Goal: Task Accomplishment & Management: Complete application form

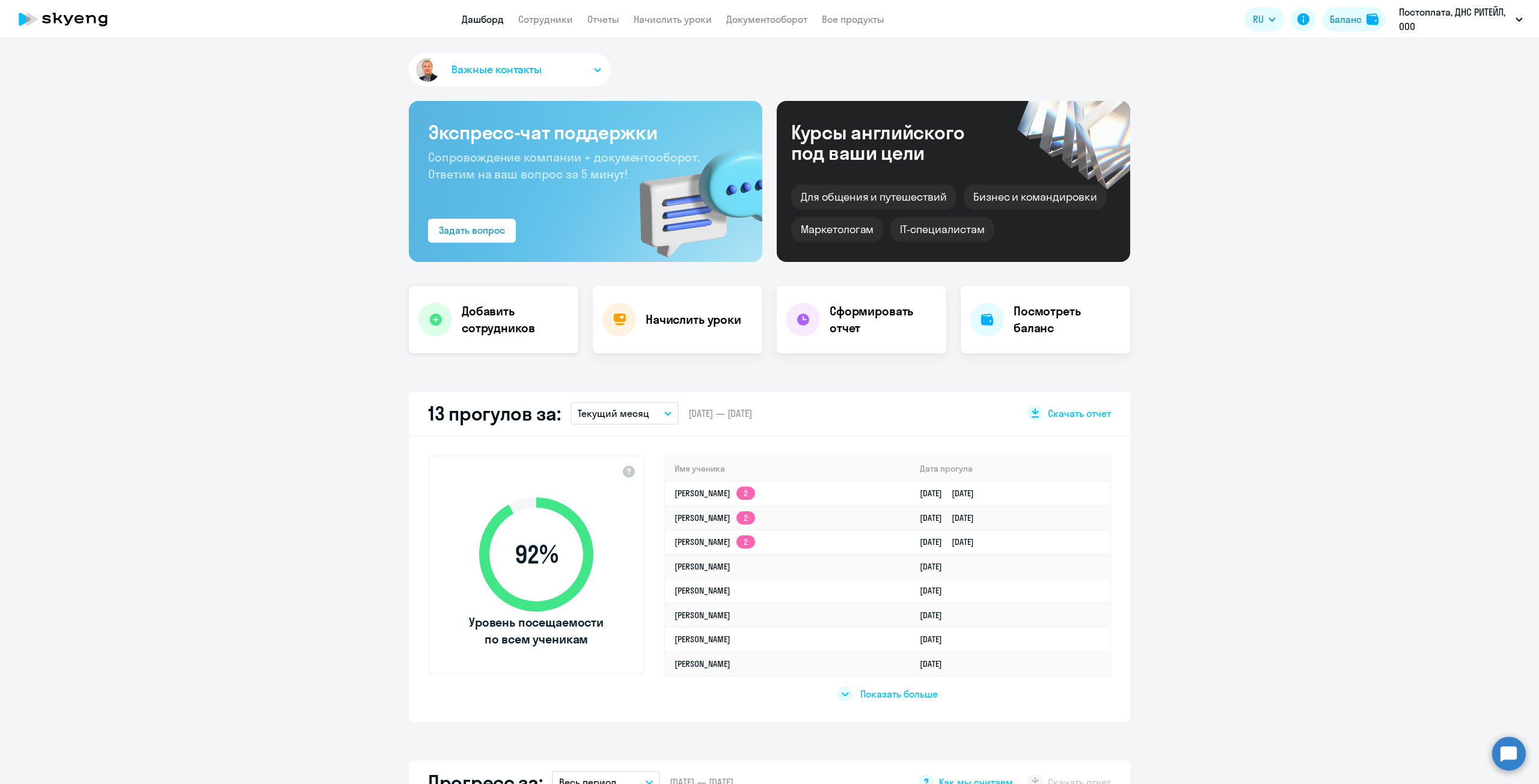
click at [507, 322] on h4 "Добавить сотрудников" at bounding box center [515, 319] width 107 height 34
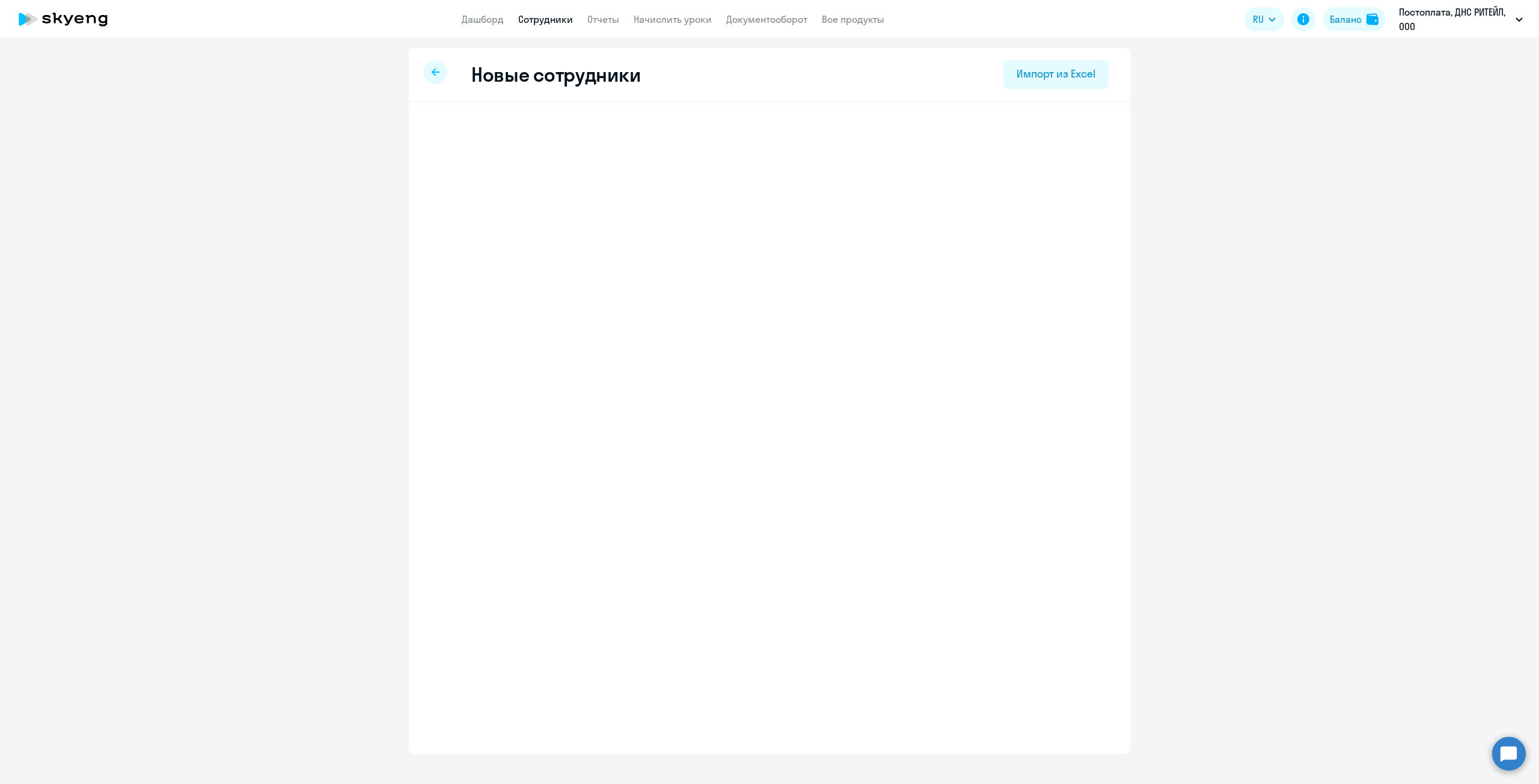
select select "english_adult_not_native_speaker"
select select "10"
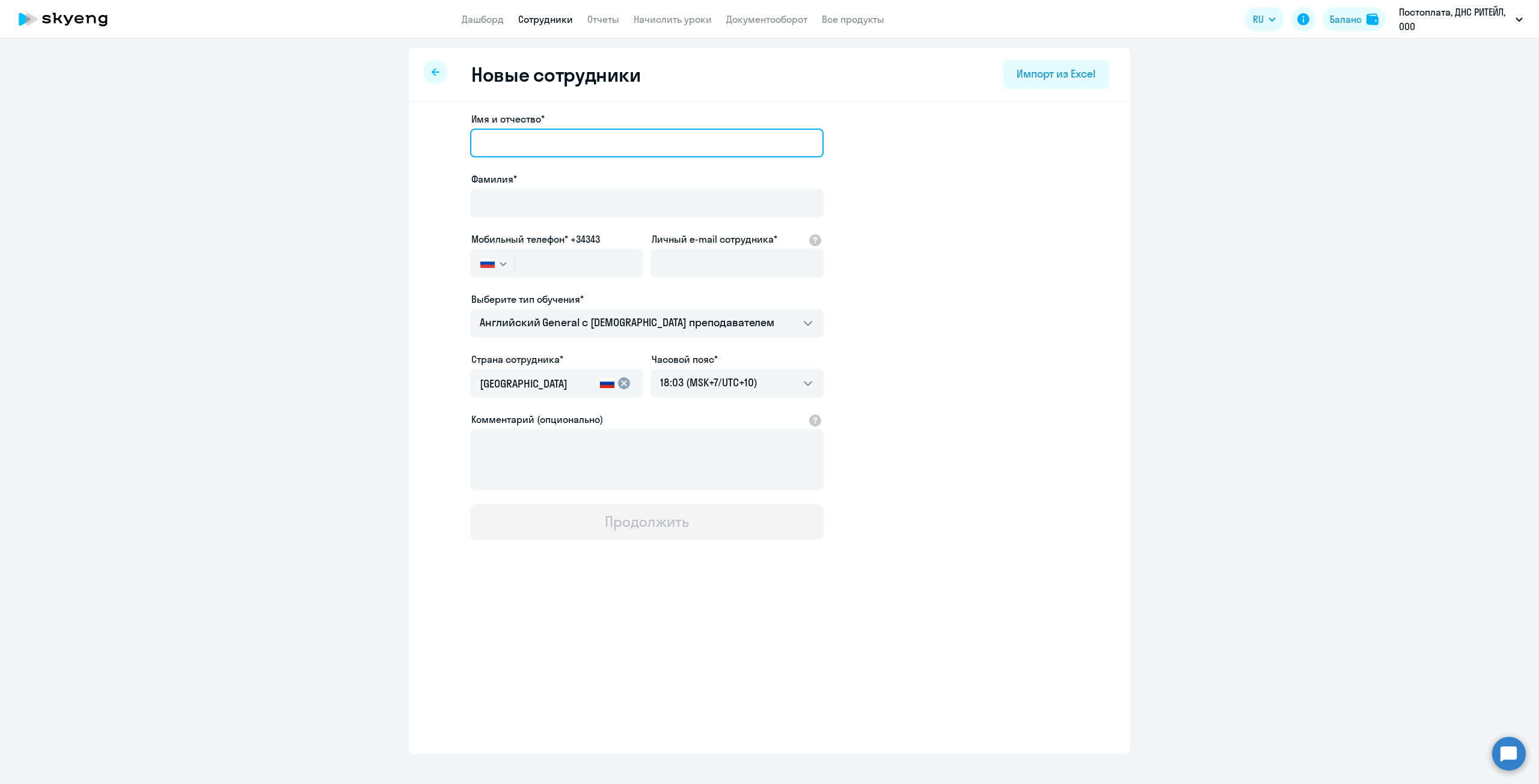
click at [536, 131] on input "Имя и отчество*" at bounding box center [646, 143] width 353 height 29
paste input "[PERSON_NAME]"
drag, startPoint x: 525, startPoint y: 141, endPoint x: 435, endPoint y: 135, distance: 90.2
click at [435, 135] on app-new-student-form "Имя и отчество* Чаброва Дарья Владимировна Фамилия* Мобильный телефон* +34343 Р…" at bounding box center [770, 326] width 683 height 429
type input "Дарья Владимировна"
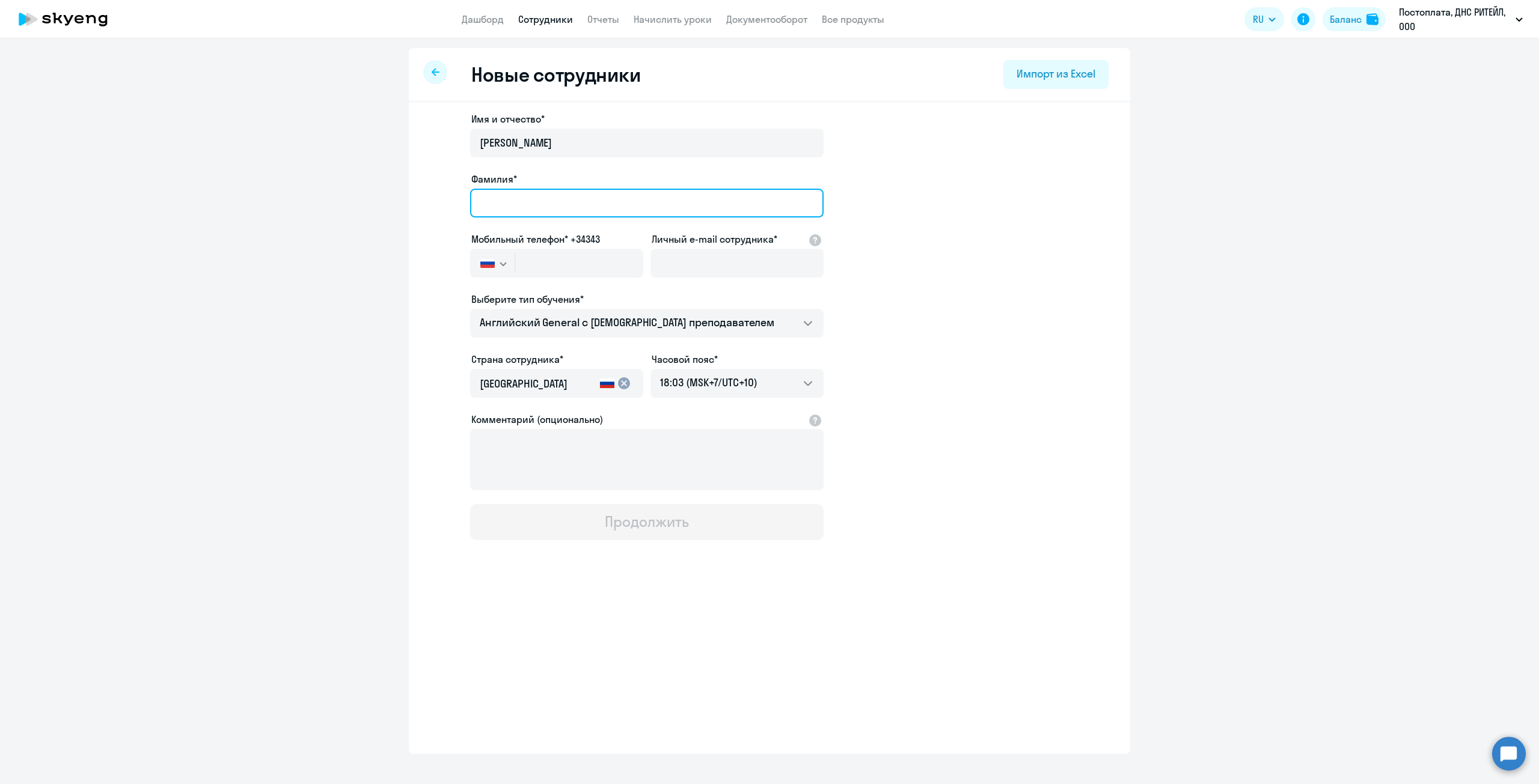
click at [515, 198] on input "Фамилия*" at bounding box center [646, 204] width 353 height 29
paste input "Чаброва"
type input "Чаброва"
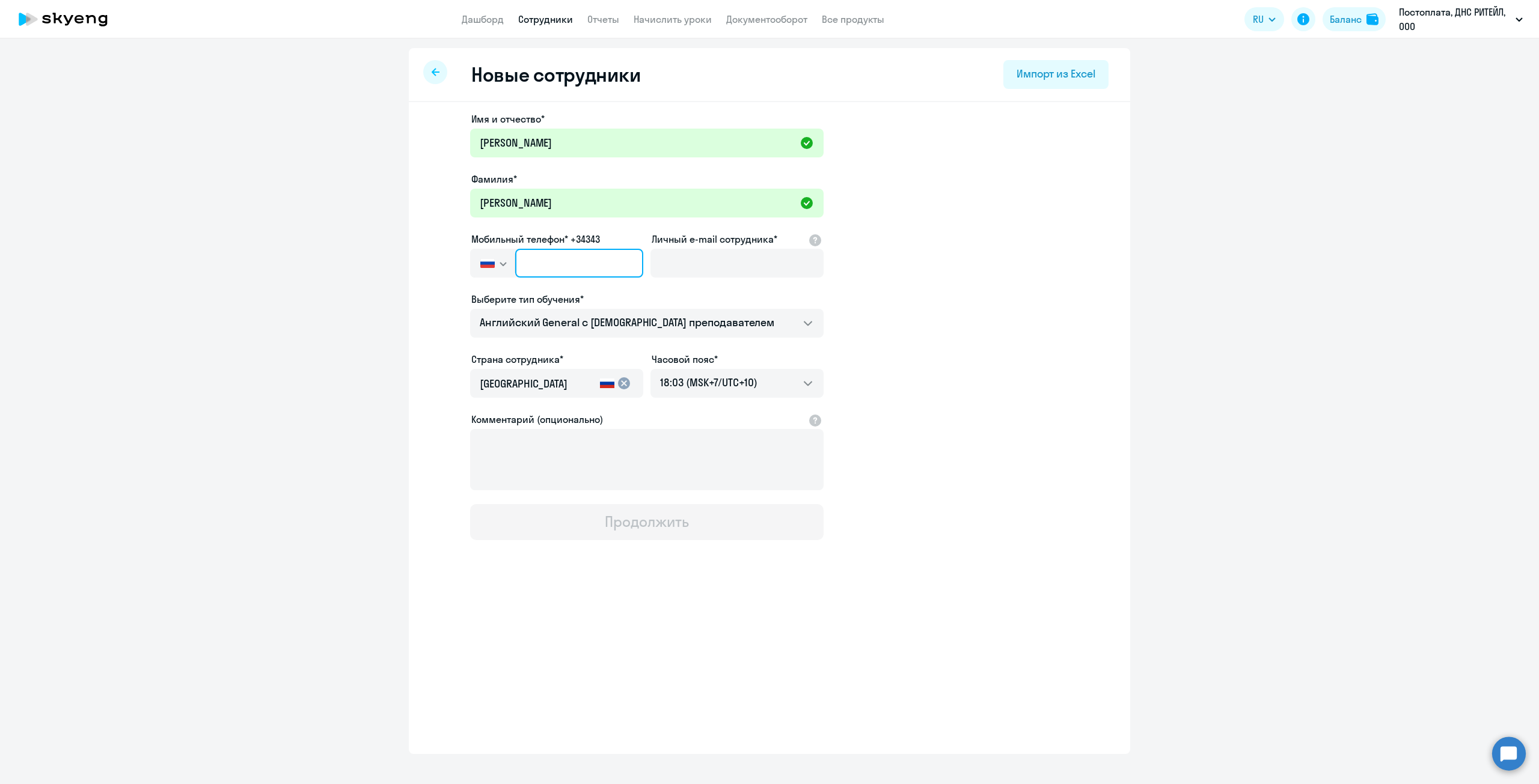
click at [607, 267] on input "text" at bounding box center [579, 264] width 128 height 29
paste input "+7 914 736-33-40"
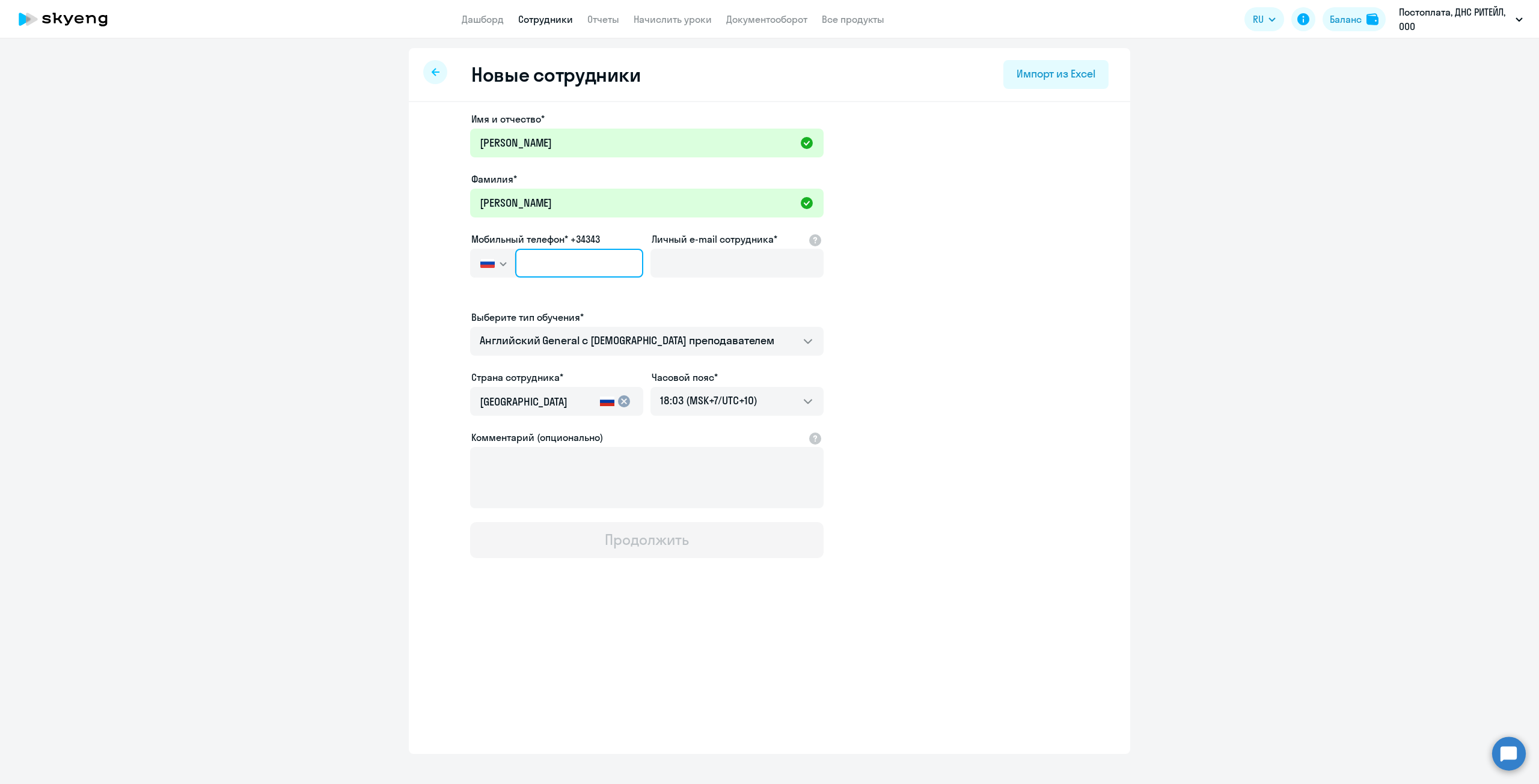
type input "+7 914 736-33-40"
click at [690, 250] on input "Личный e-mail сотрудника*" at bounding box center [738, 264] width 173 height 29
paste input "Chabrova.DV@dns-shop.ru"
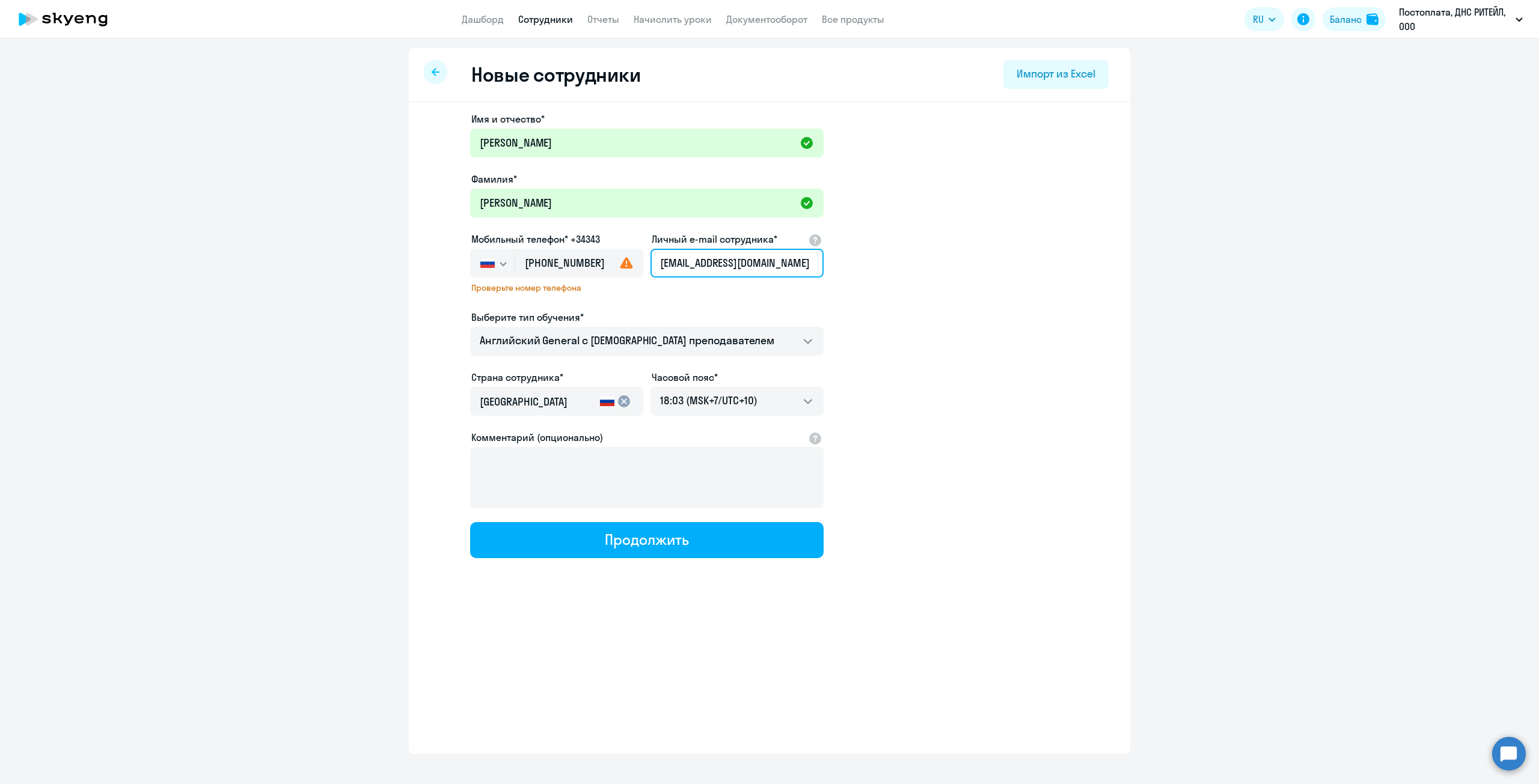
type input "Chabrova.DV@dns-shop.ru"
drag, startPoint x: 1080, startPoint y: 352, endPoint x: 886, endPoint y: 430, distance: 209.1
click at [1080, 353] on app-new-student-form "Имя и отчество* Дарья Владимировна Фамилия* Чаброва Мобильный телефон* +34343 Р…" at bounding box center [770, 334] width 683 height 446
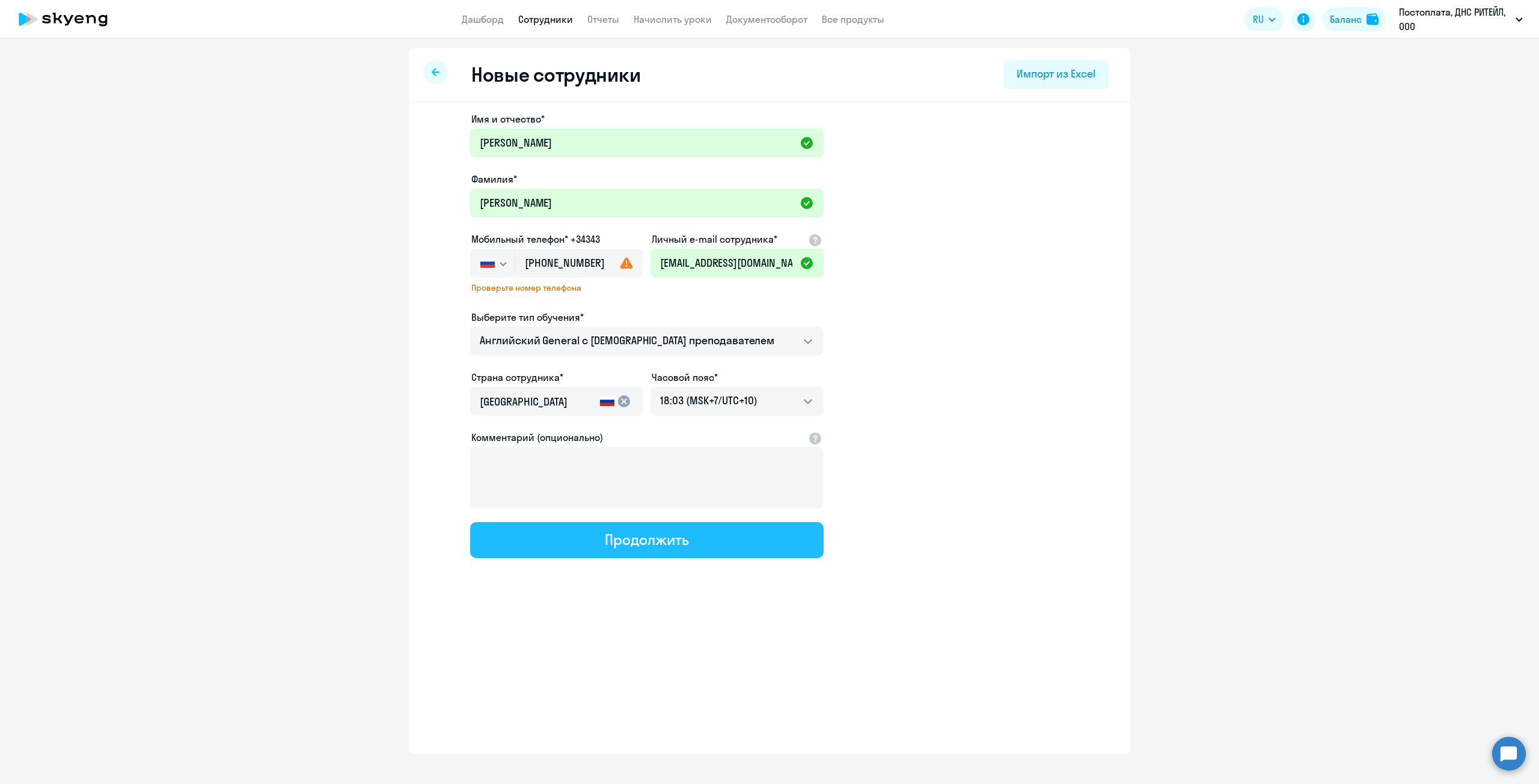
click at [698, 534] on button "Продолжить" at bounding box center [646, 540] width 353 height 37
select select "english_adult_not_native_speaker"
select select "10"
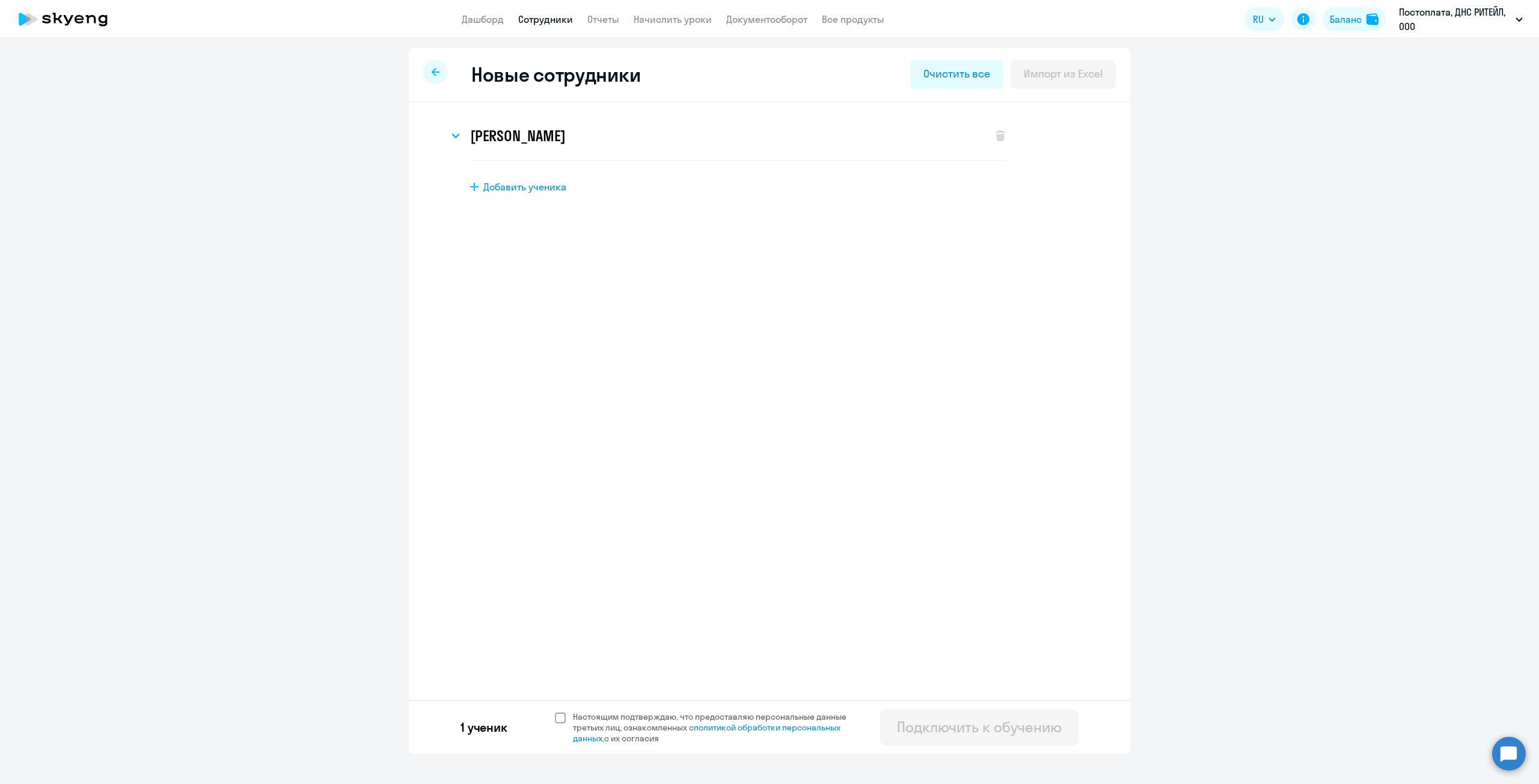
click at [556, 719] on span at bounding box center [560, 718] width 11 height 11
click at [555, 712] on input "Настоящим подтверждаю, что предоставляю персональные данные третьих лиц, ознако…" at bounding box center [554, 711] width 1 height 1
checkbox input "true"
click at [1024, 735] on div "Подключить к обучению" at bounding box center [979, 727] width 164 height 19
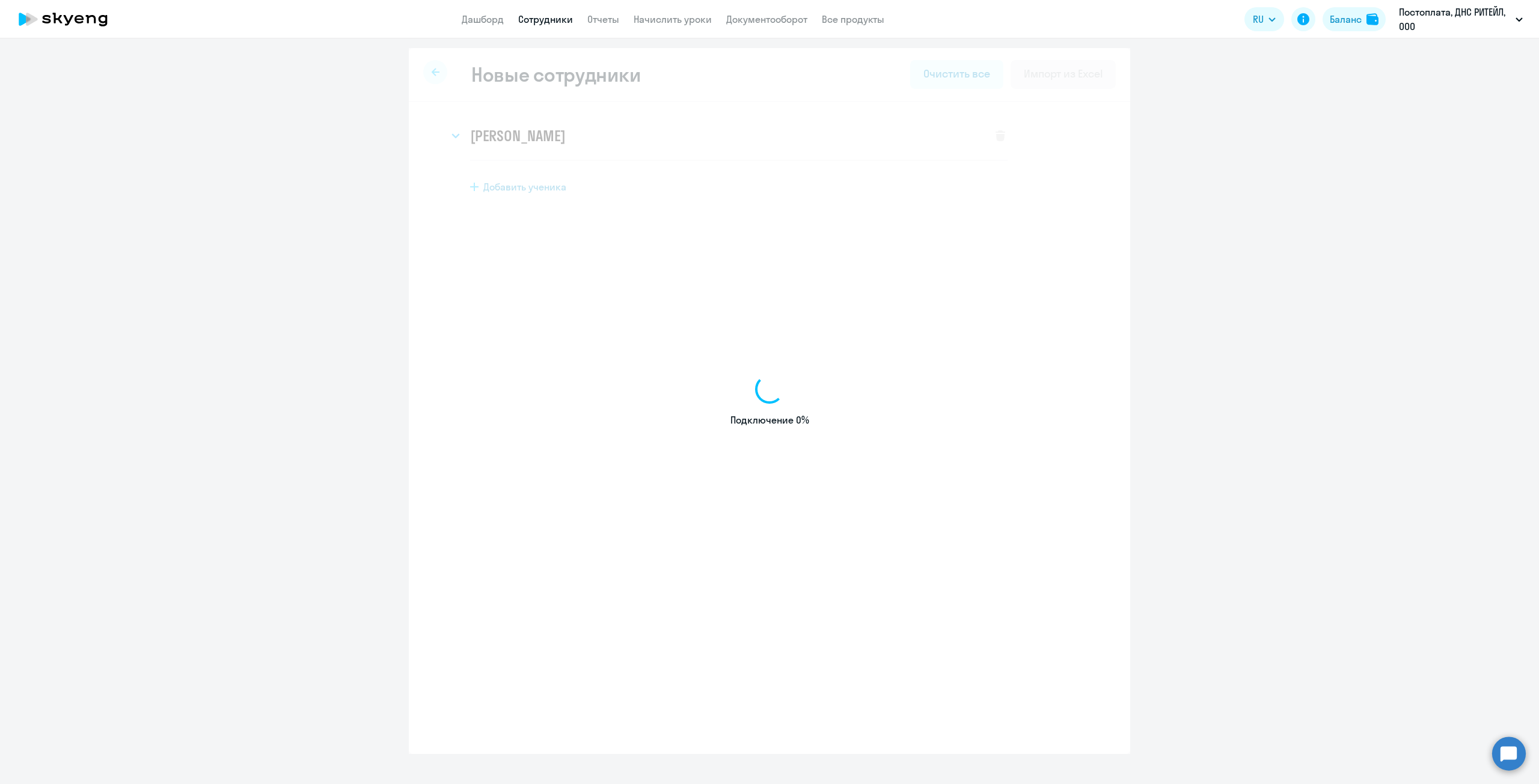
select select "english_adult_not_native_speaker"
select select "10"
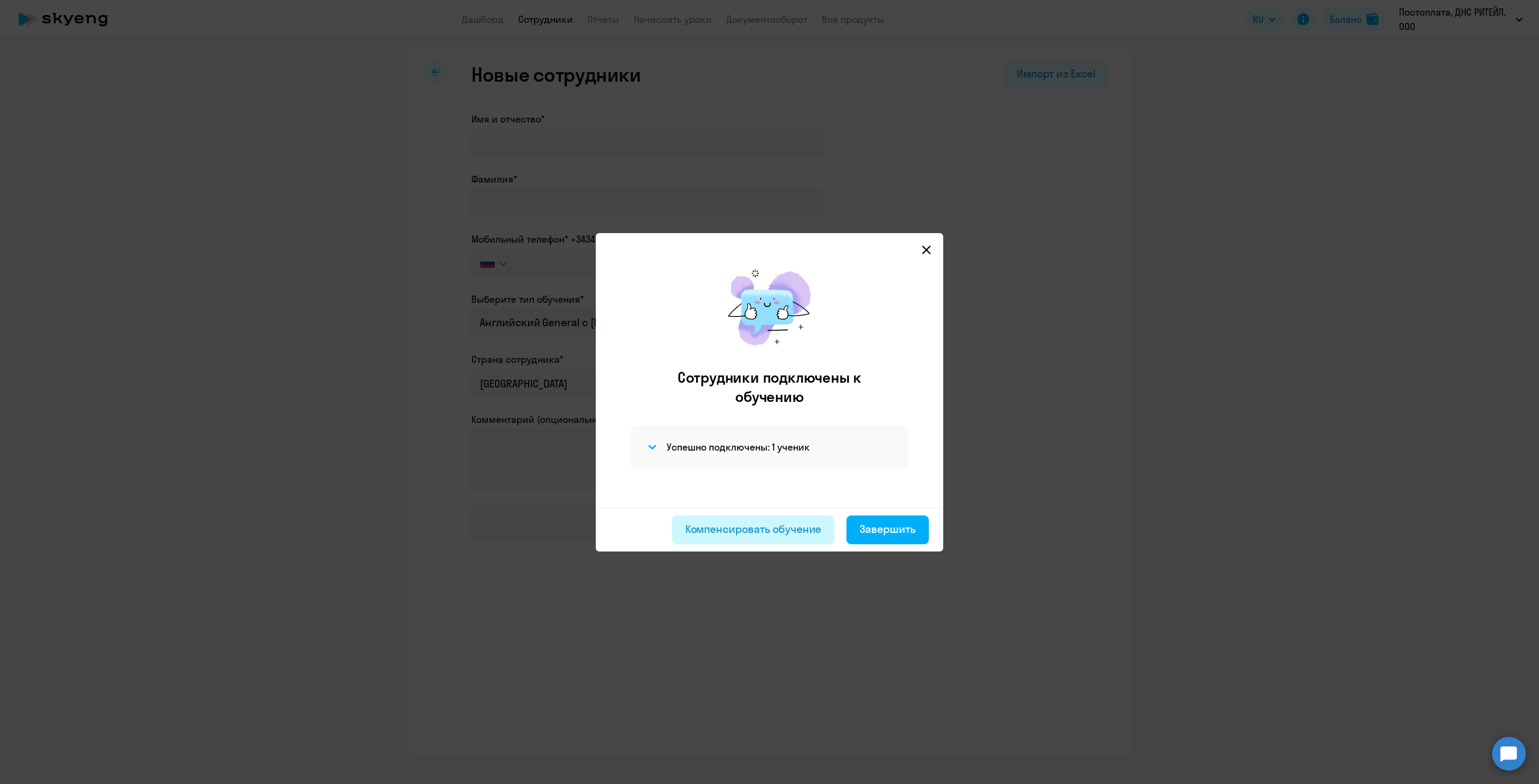
click at [727, 531] on div "Компенсировать обучение" at bounding box center [753, 529] width 136 height 16
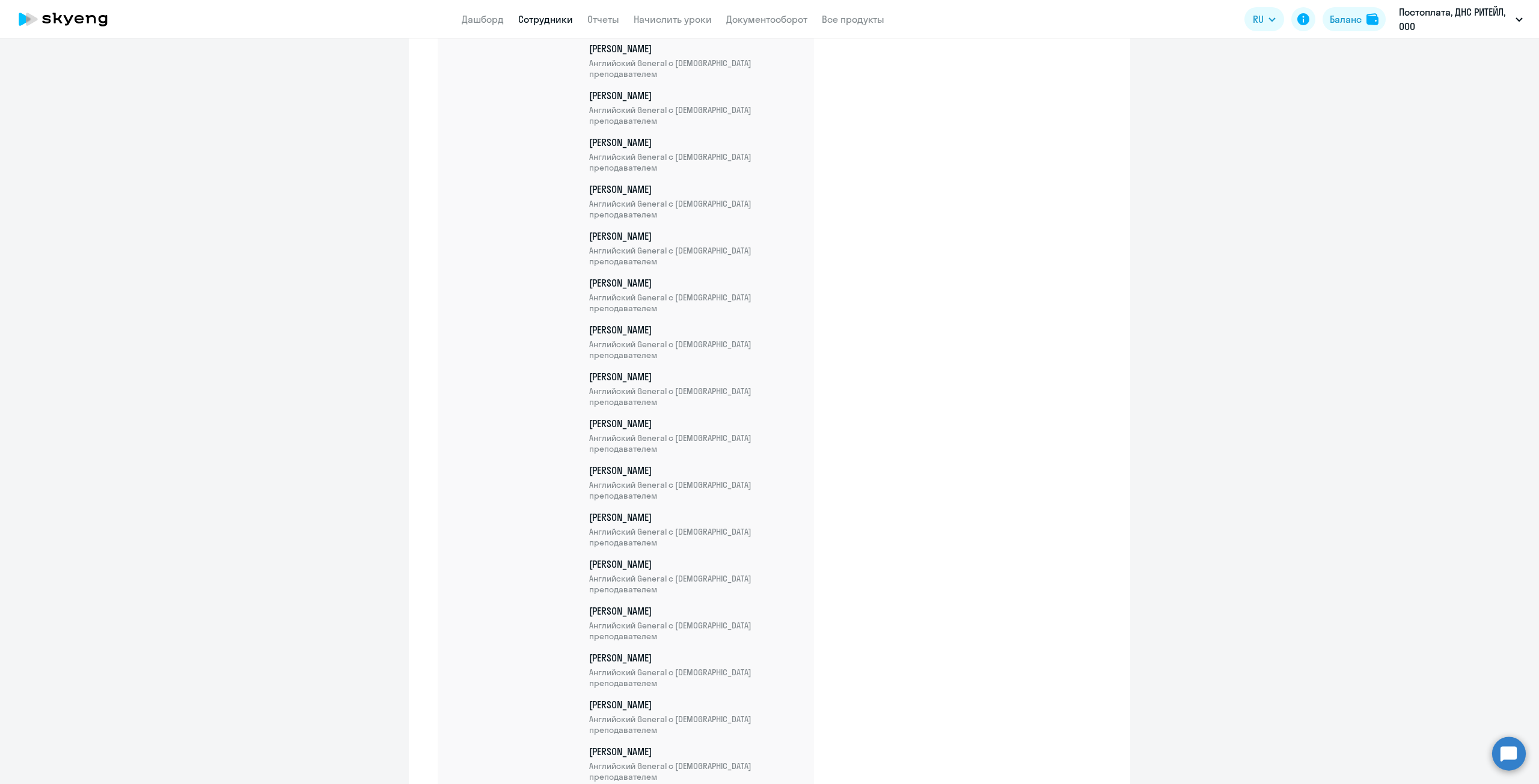
scroll to position [5911, 0]
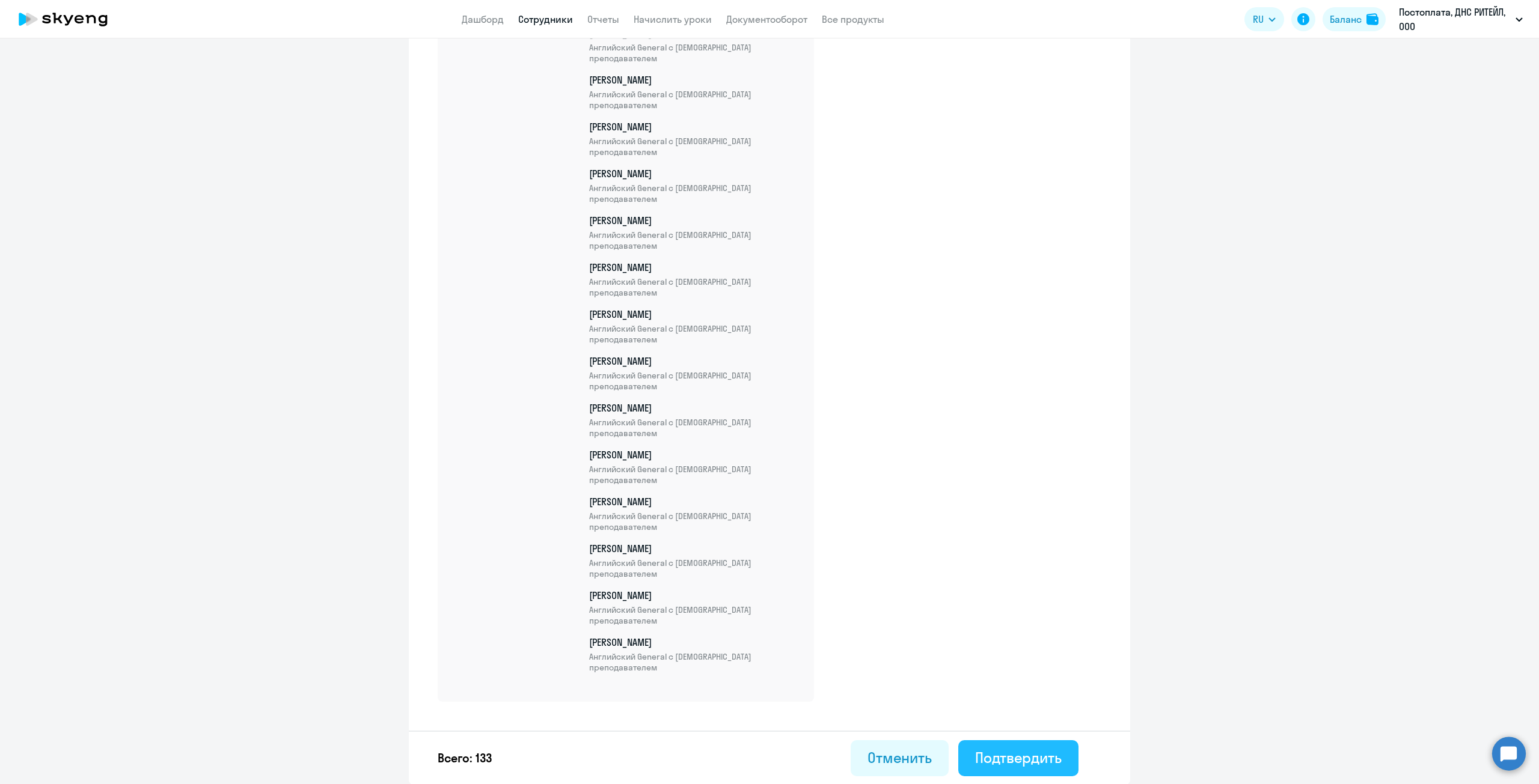
click at [975, 763] on div "Подтвердить" at bounding box center [1018, 758] width 87 height 19
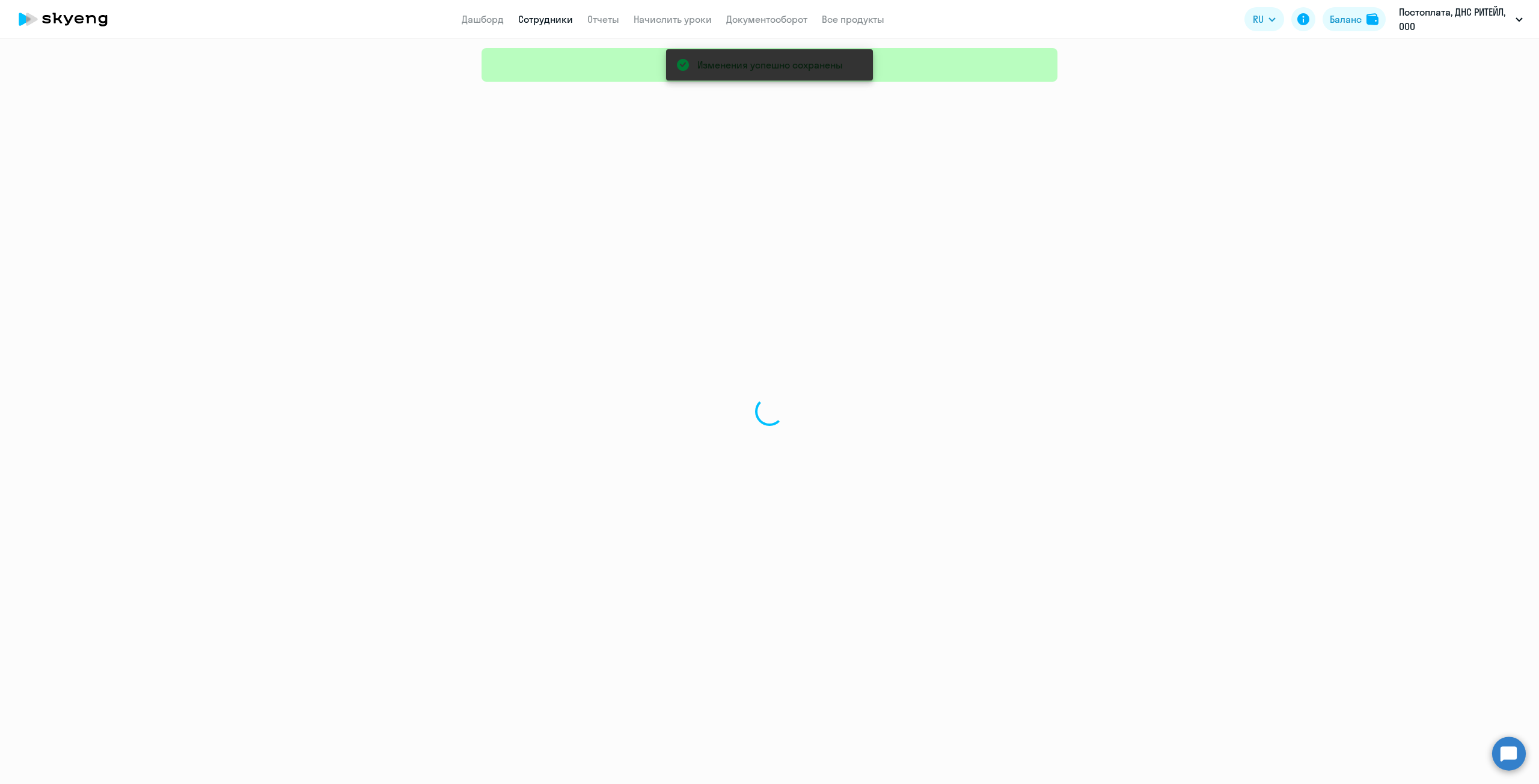
select select "30"
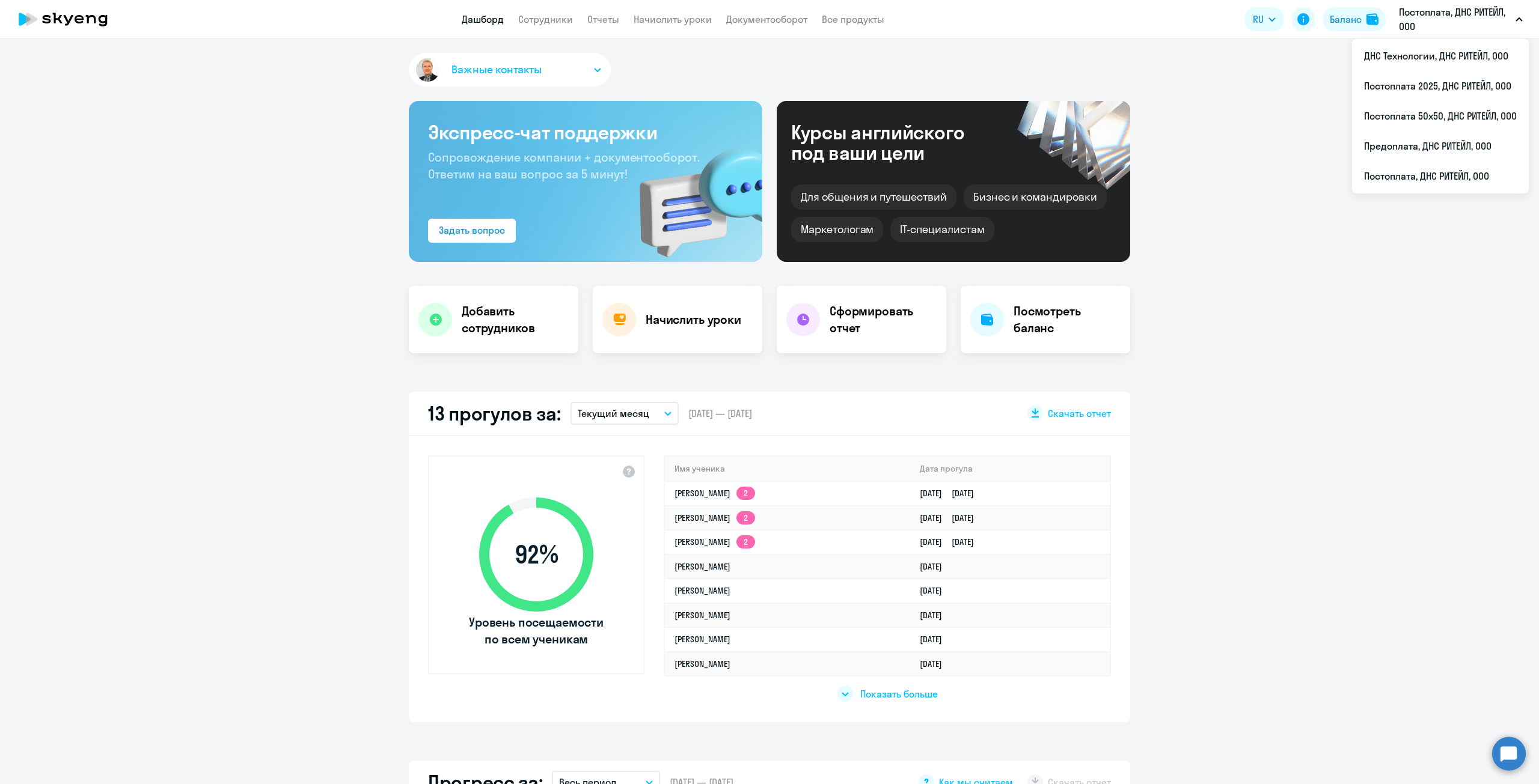
select select "30"
click at [533, 27] on app-header "Дашборд Сотрудники Отчеты Начислить уроки Документооборот Все продукты Дашборд …" at bounding box center [770, 19] width 1539 height 38
click at [534, 18] on link "Сотрудники" at bounding box center [546, 18] width 55 height 12
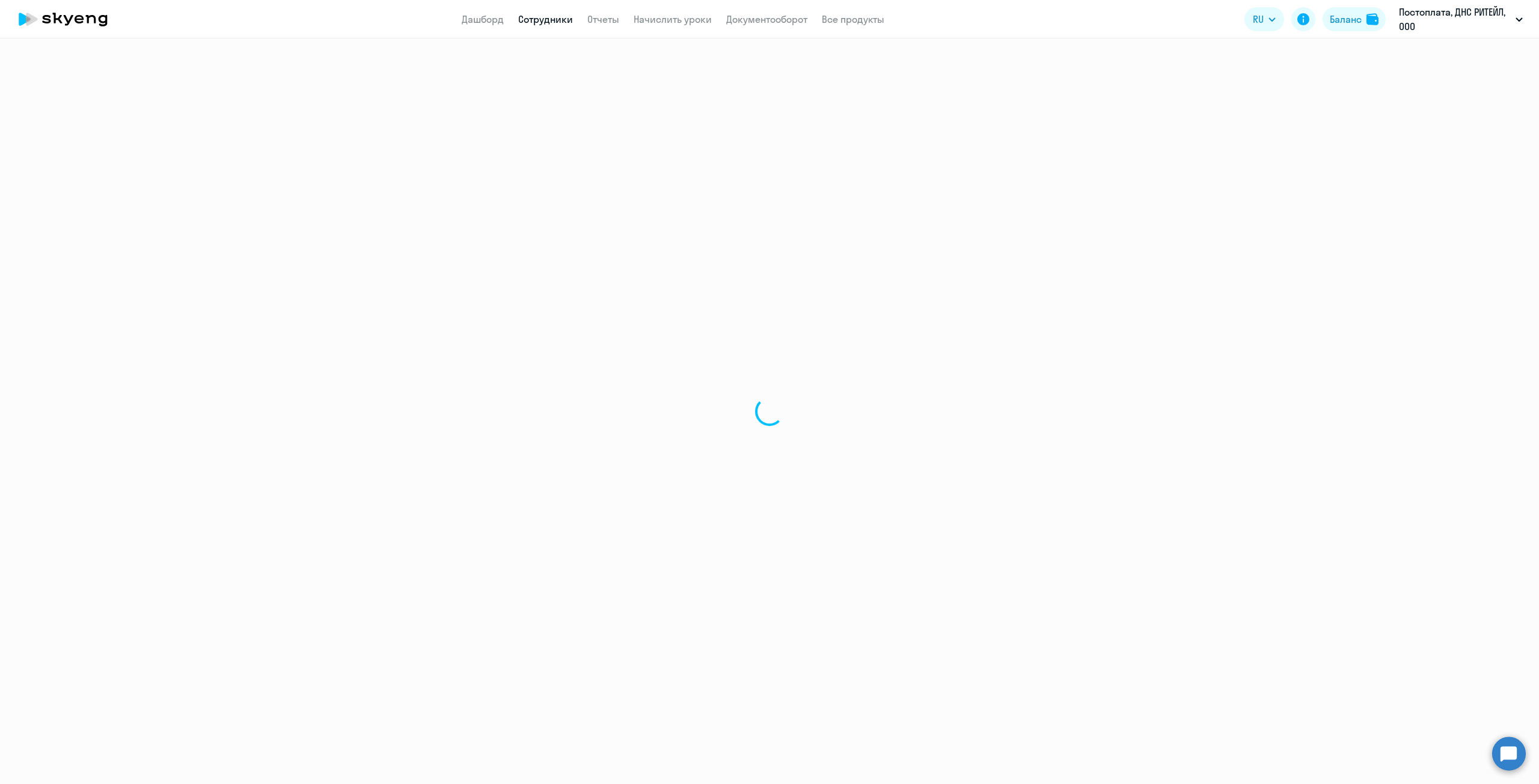
select select "30"
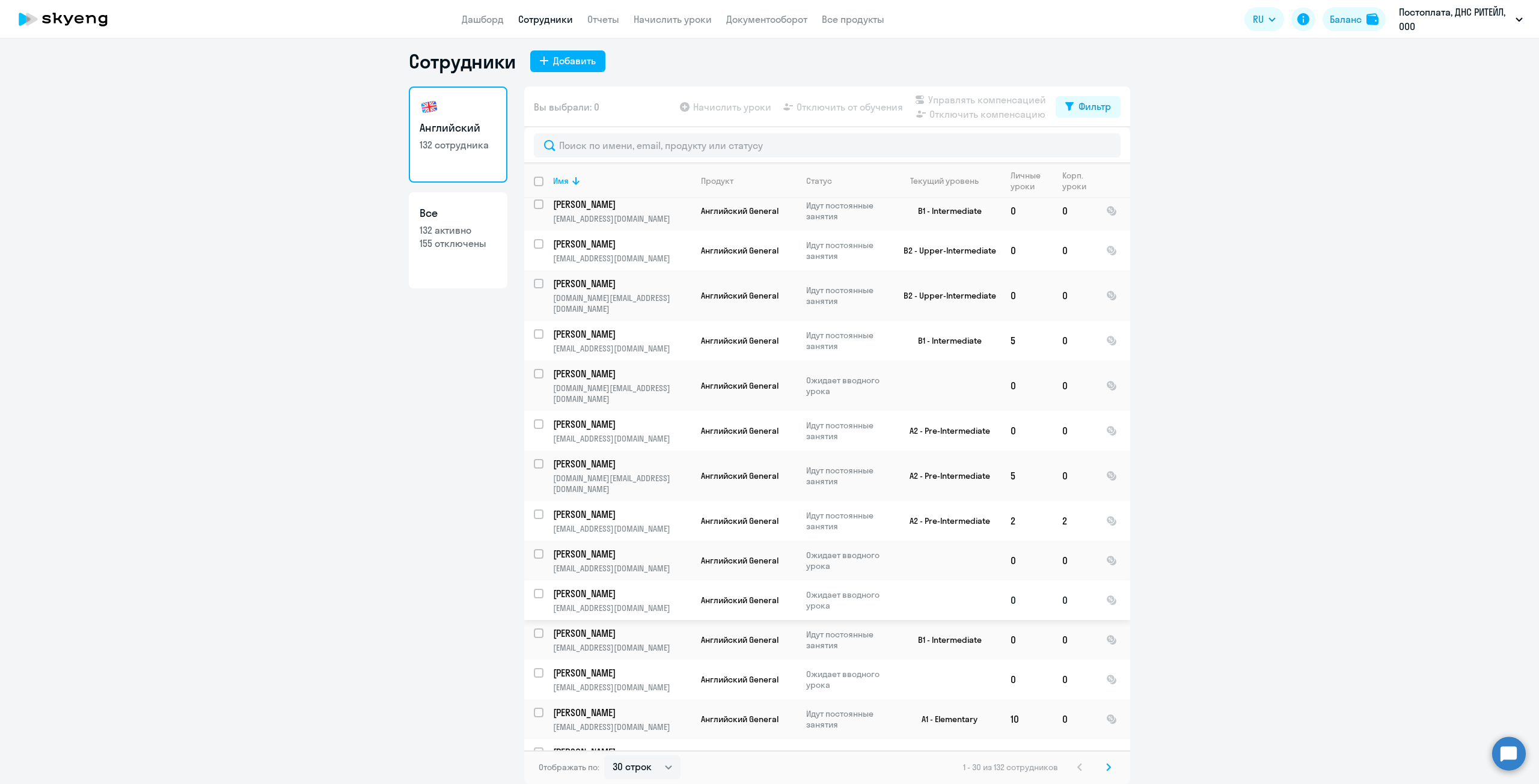
scroll to position [638, 0]
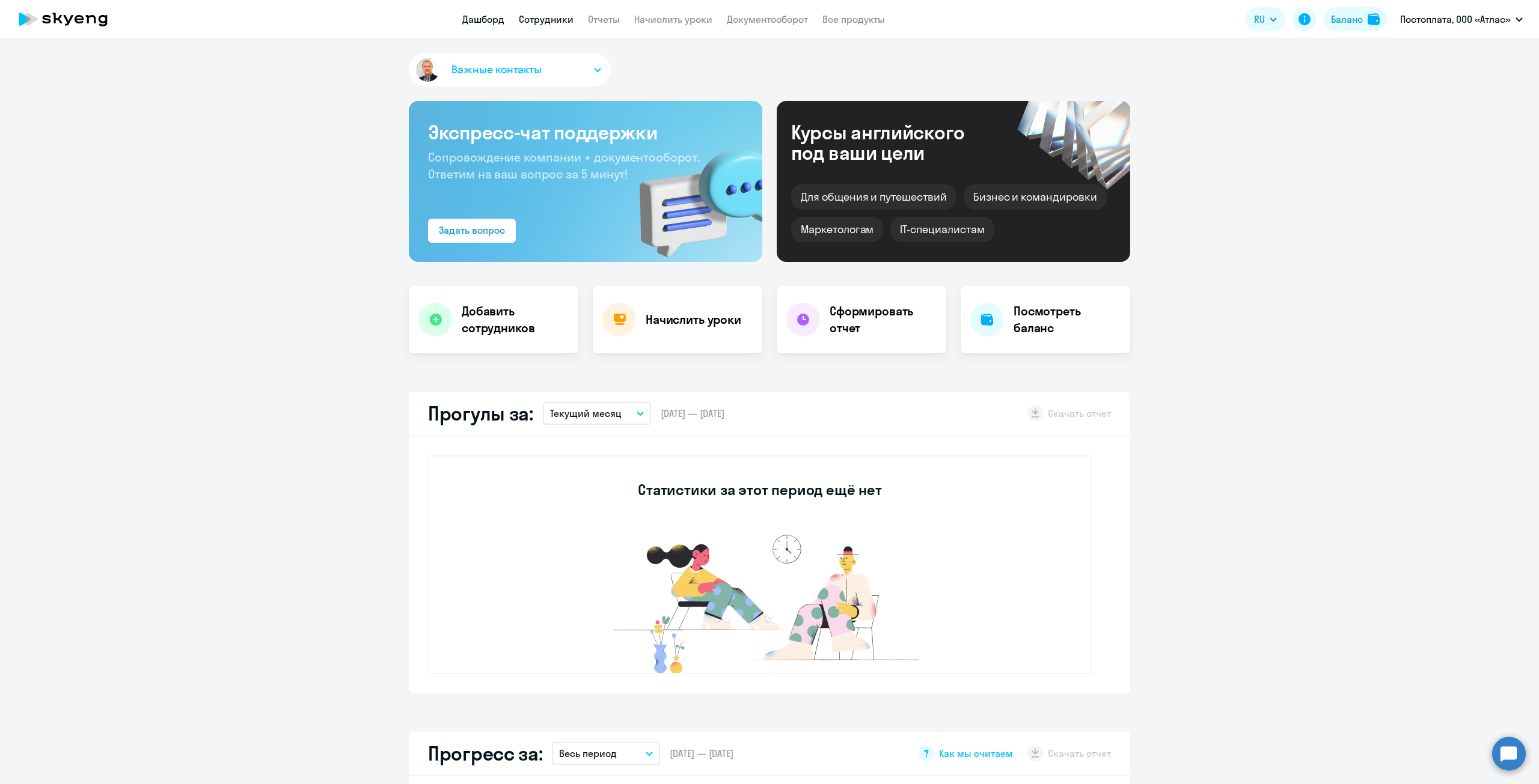
click at [524, 18] on link "Сотрудники" at bounding box center [546, 18] width 55 height 12
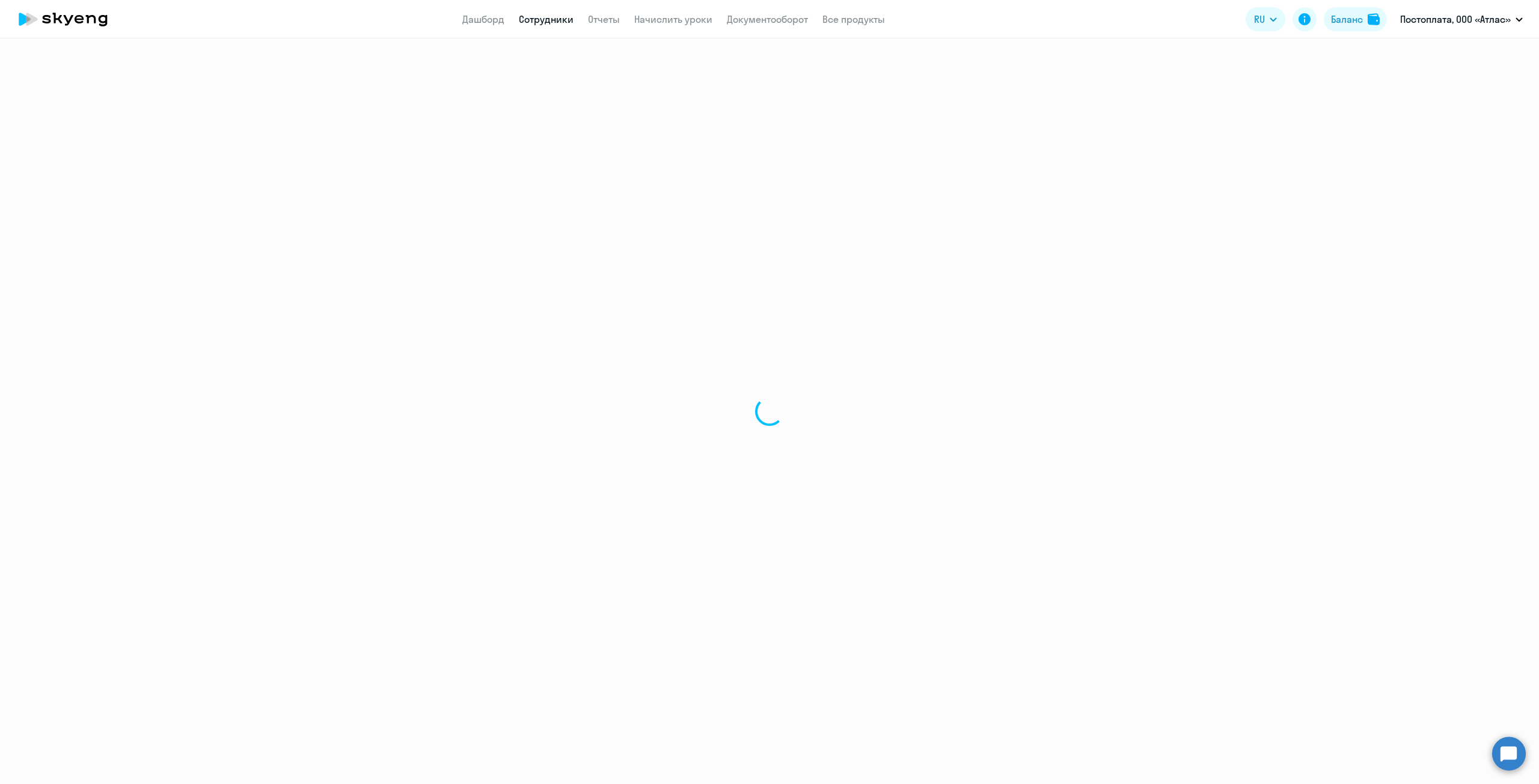
select select "30"
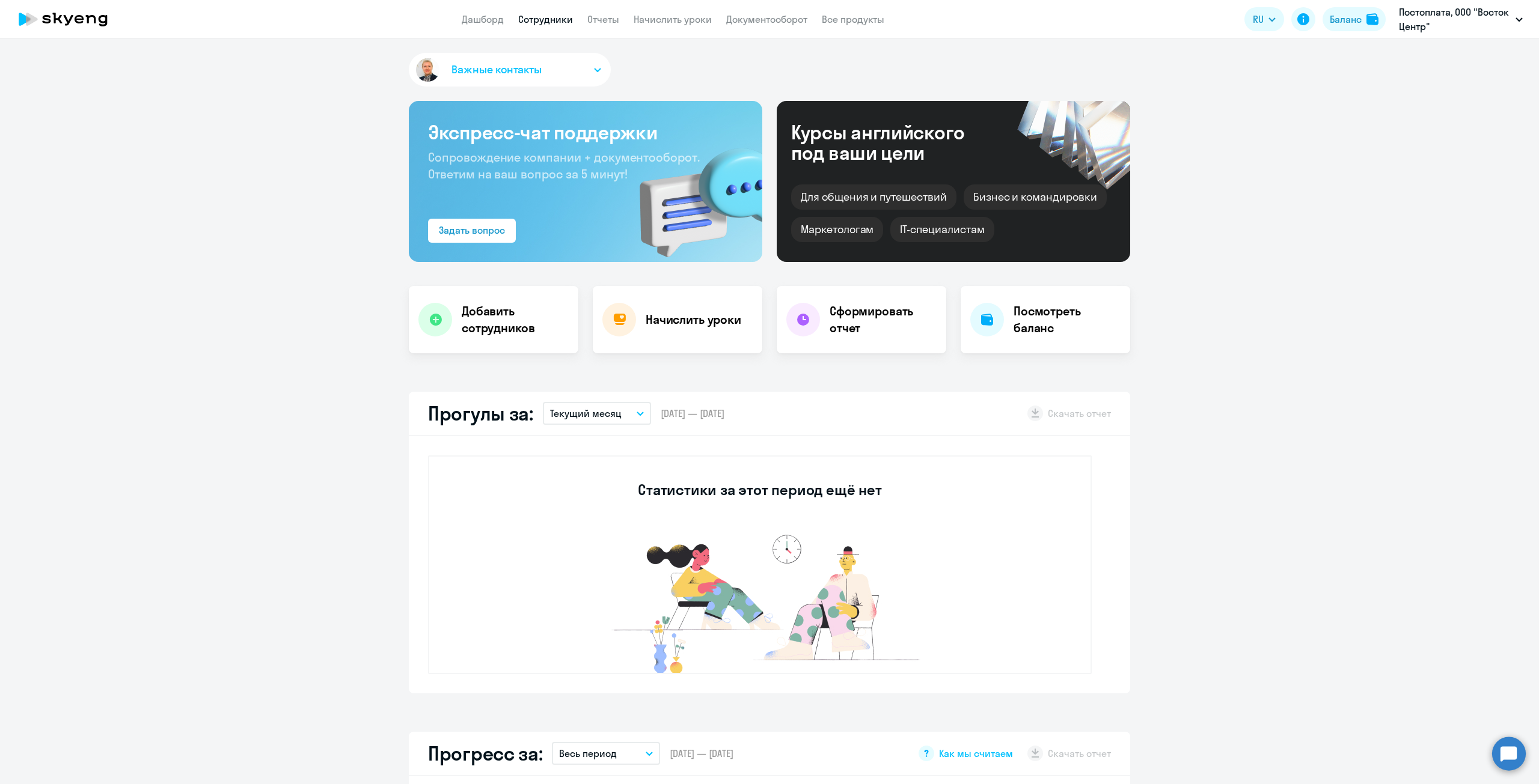
click at [539, 20] on link "Сотрудники" at bounding box center [546, 18] width 55 height 12
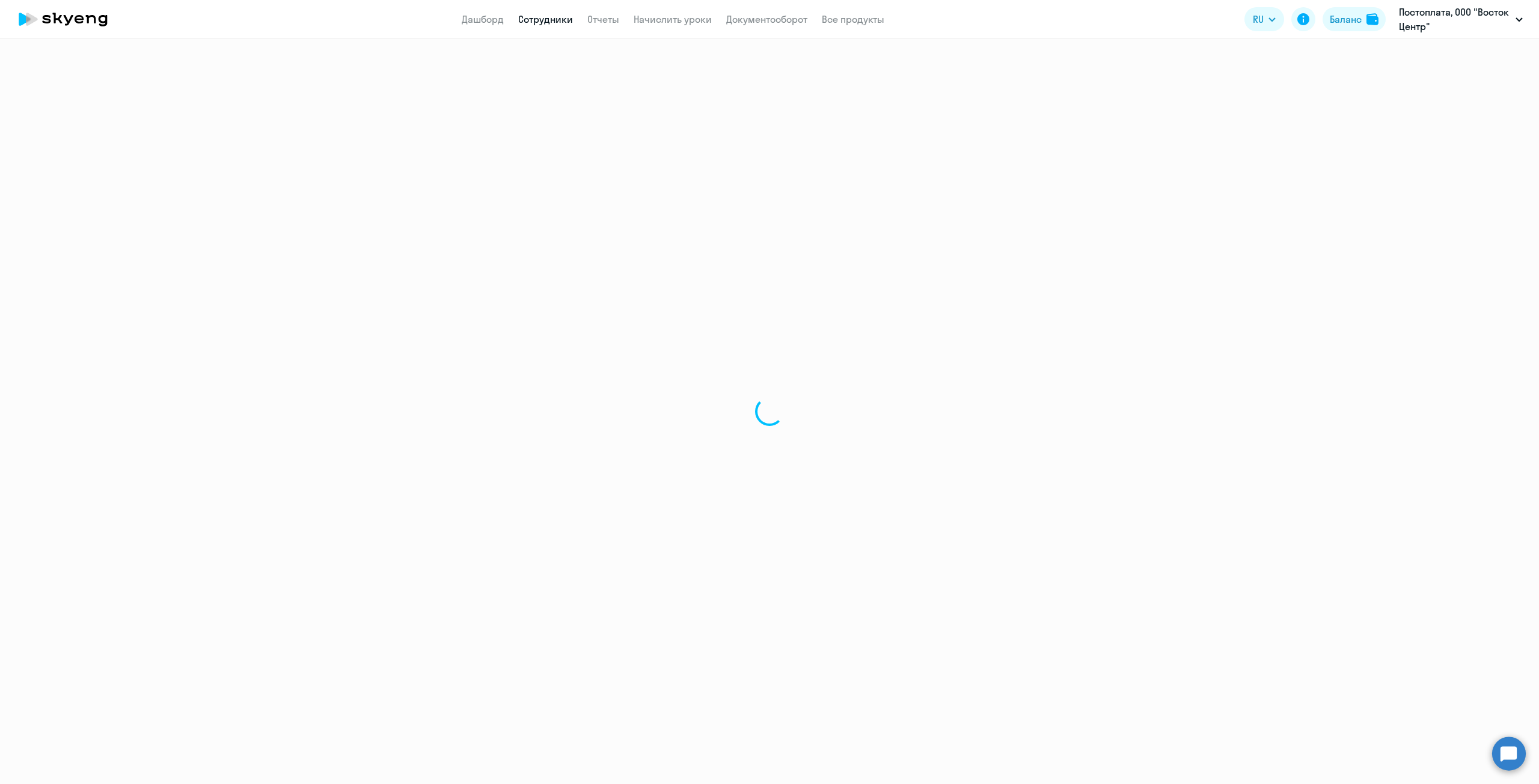
select select "30"
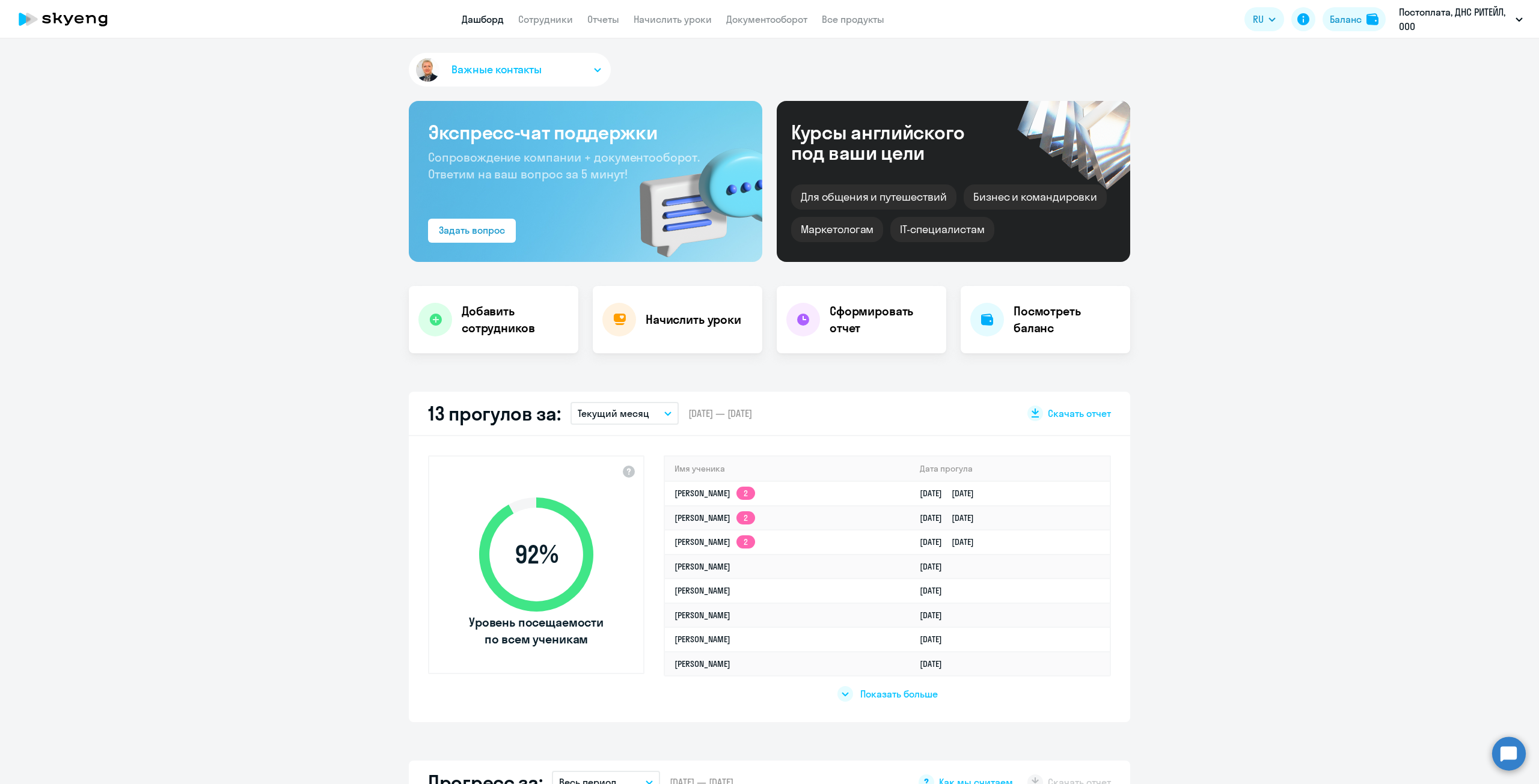
click at [542, 28] on app-header "Дашборд Сотрудники Отчеты Начислить уроки Документооборот Все продукты Дашборд …" at bounding box center [770, 19] width 1539 height 38
click at [547, 20] on link "Сотрудники" at bounding box center [546, 18] width 55 height 12
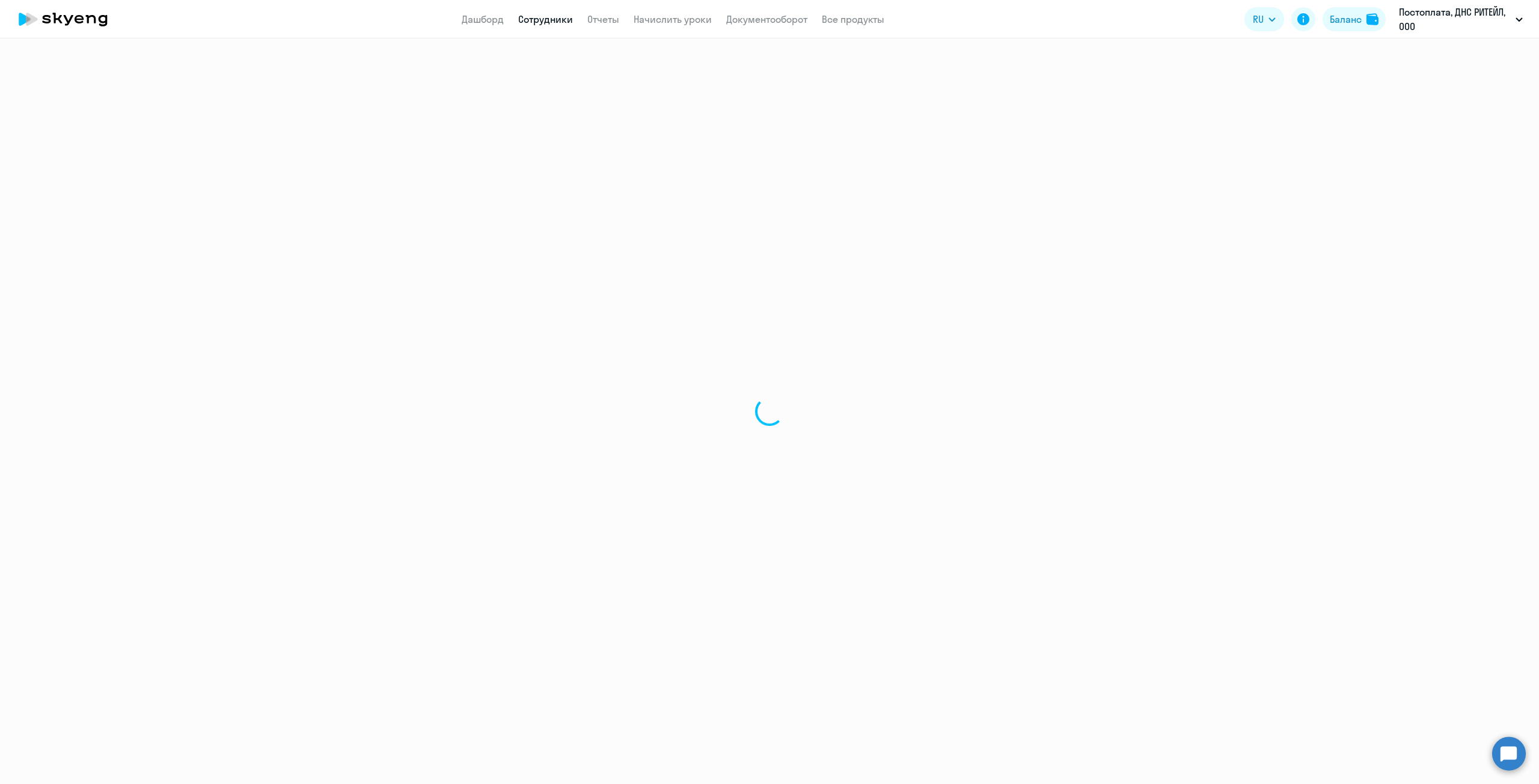
select select "30"
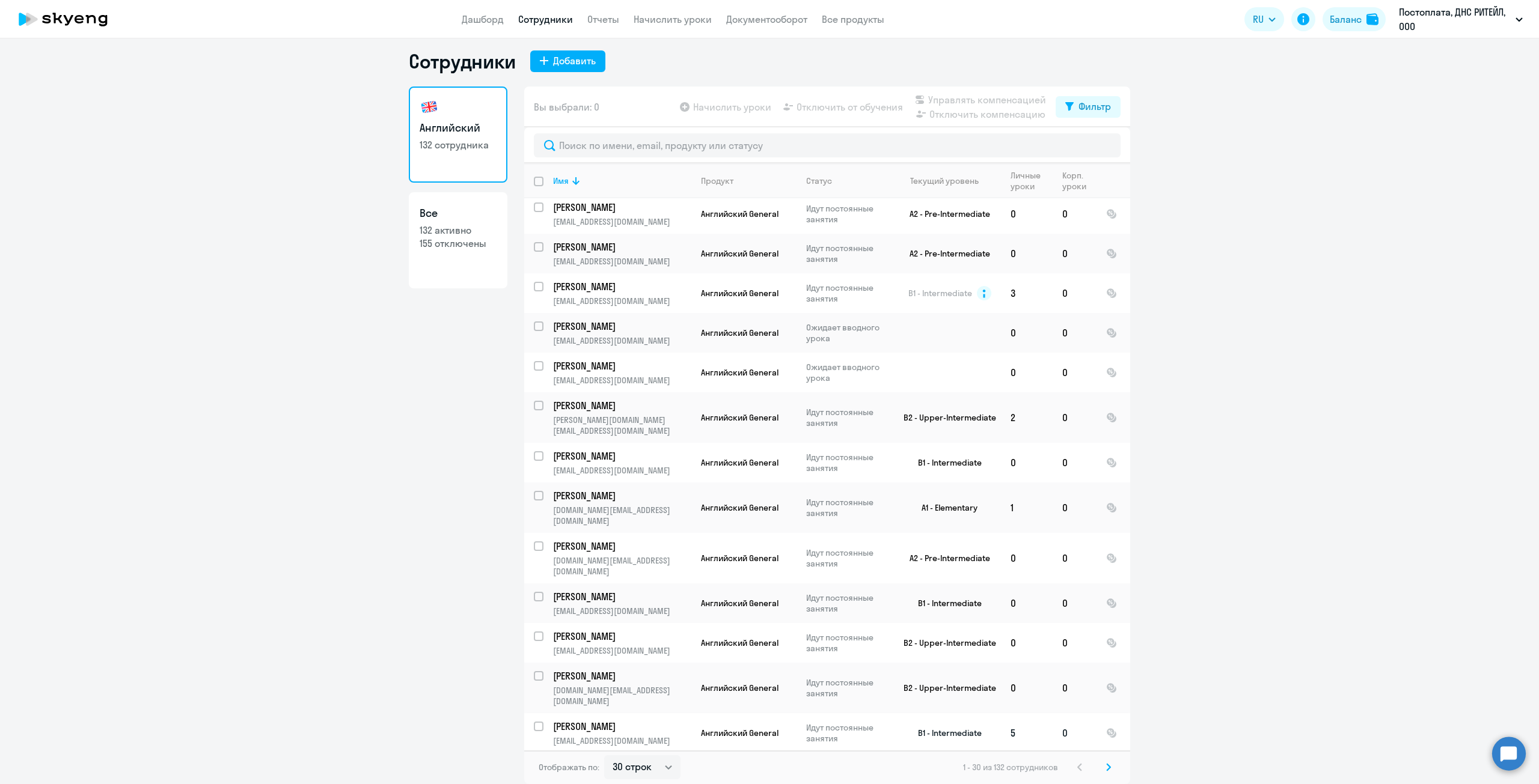
scroll to position [181, 0]
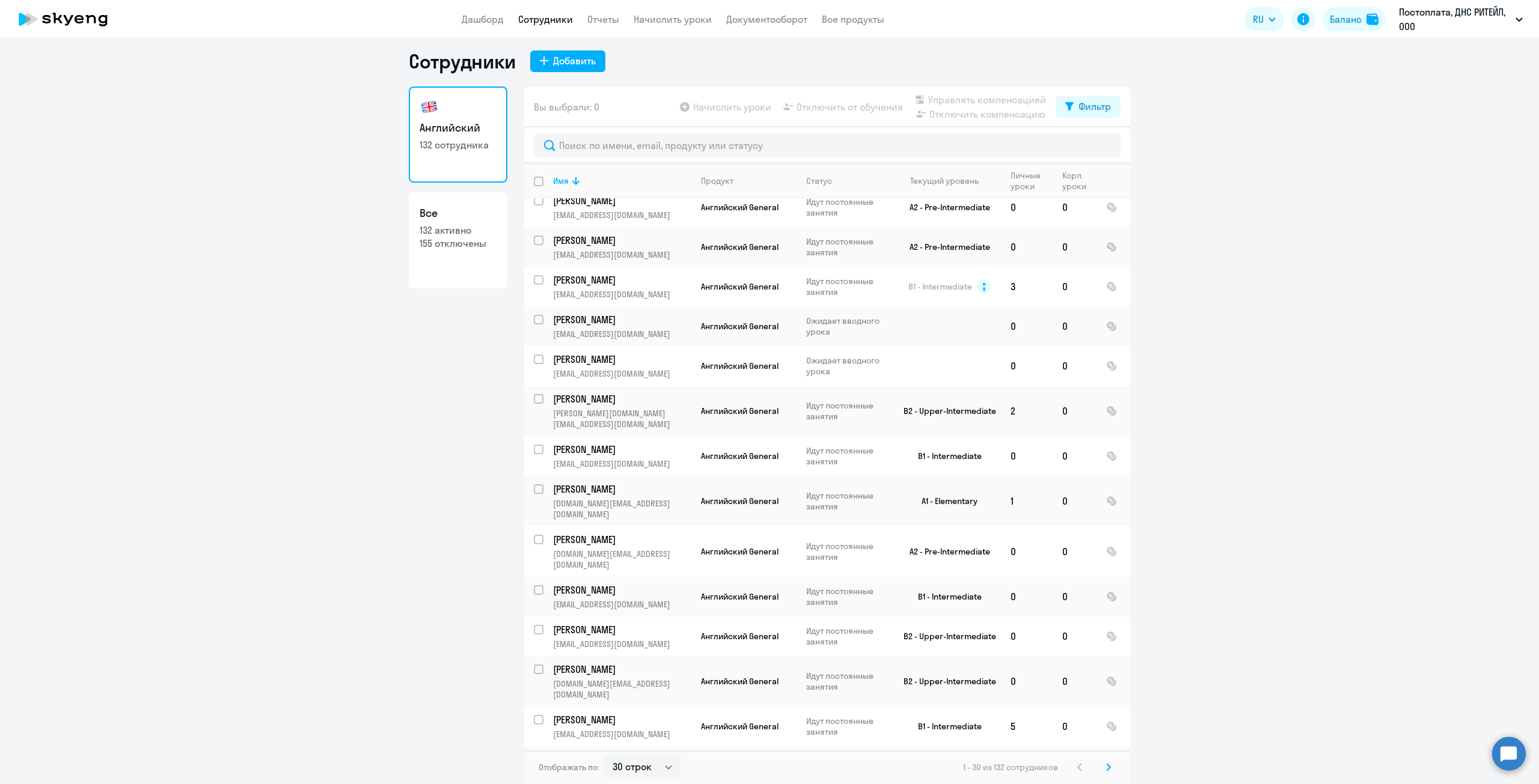
click at [802, 758] on div "Отображать по: 30 строк 50 строк 100 строк 1 - 30 из 132 сотрудников" at bounding box center [827, 768] width 606 height 34
click at [592, 313] on p "[PERSON_NAME]" at bounding box center [621, 319] width 136 height 13
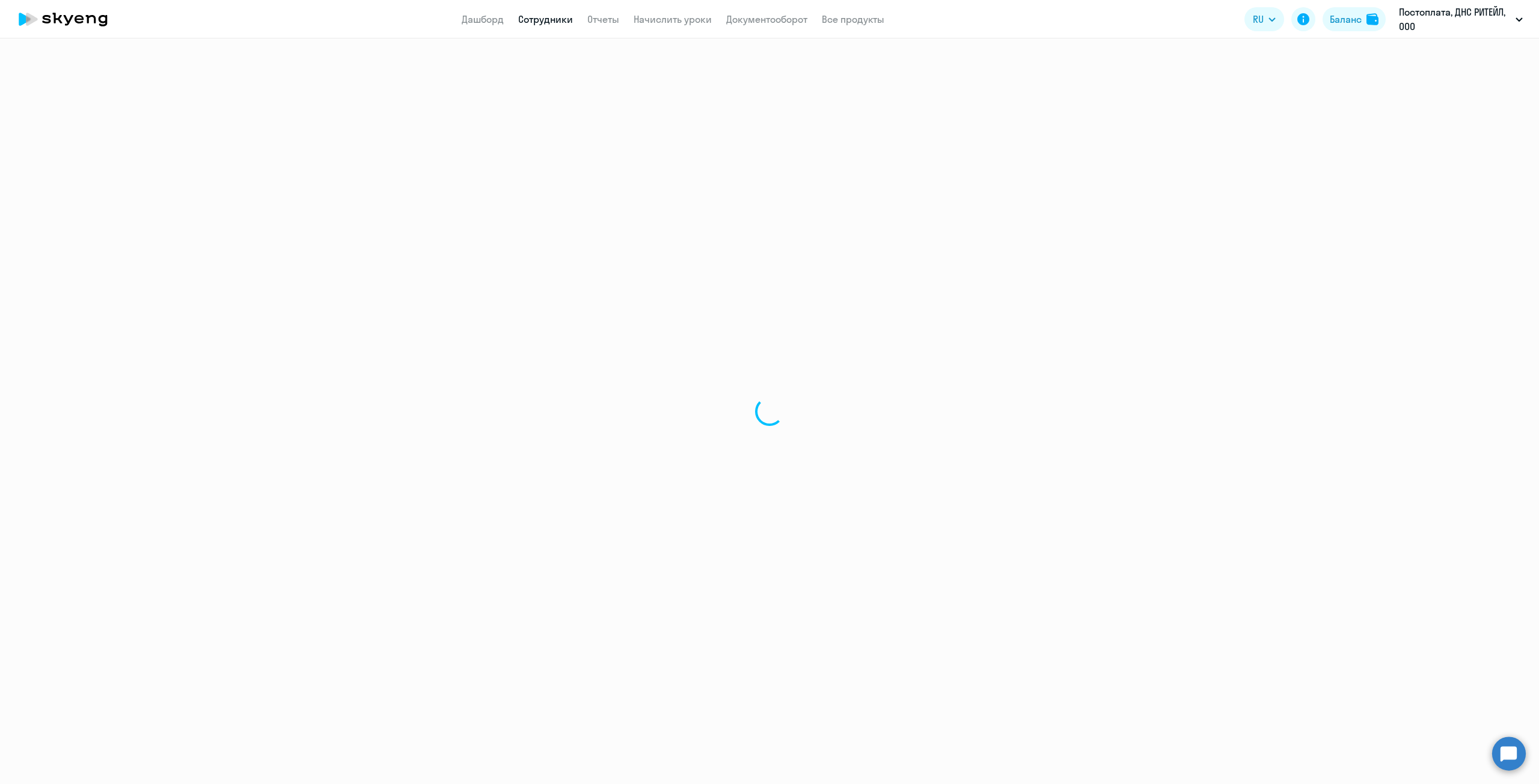
select select "english"
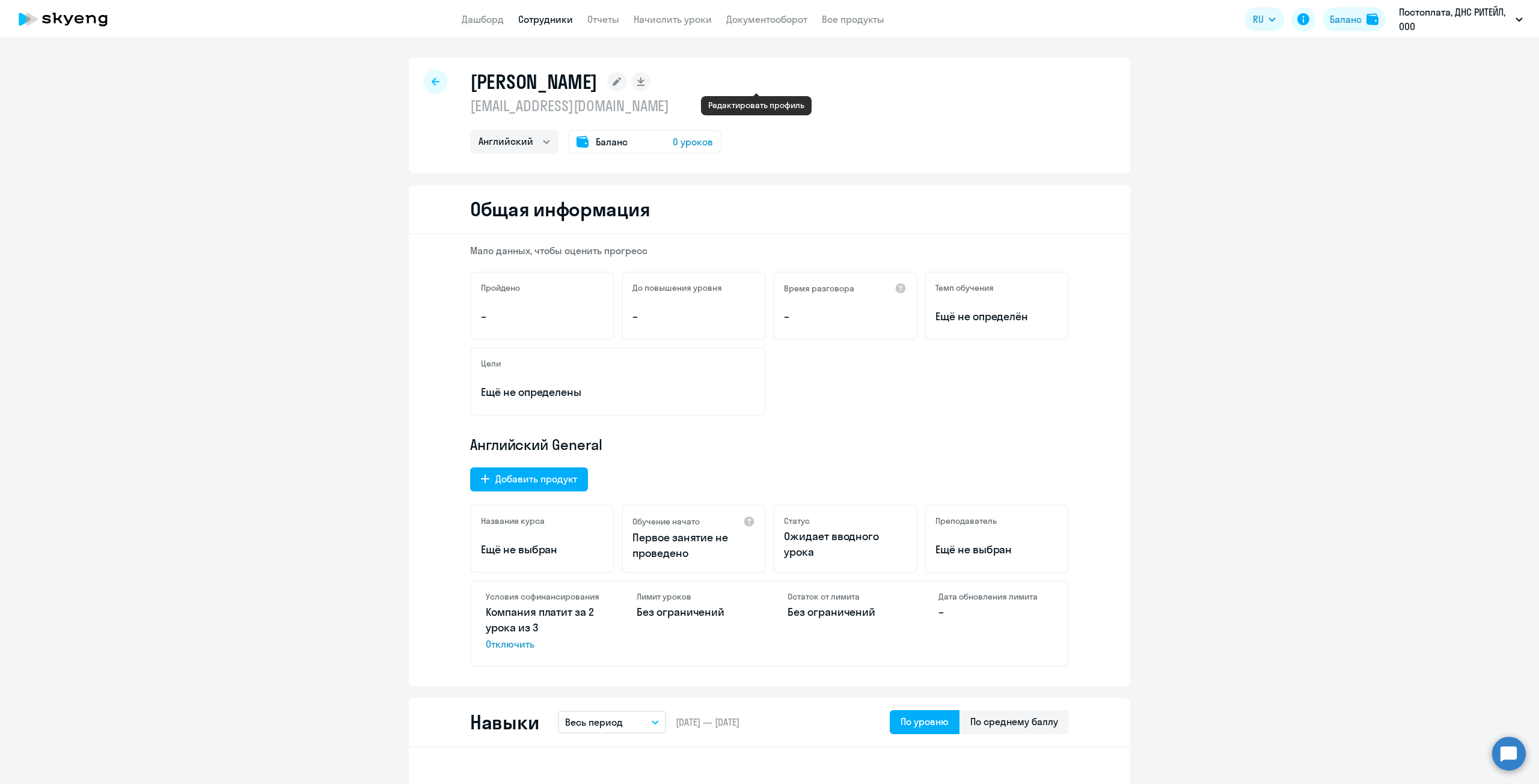
click at [626, 86] on rect at bounding box center [616, 81] width 19 height 19
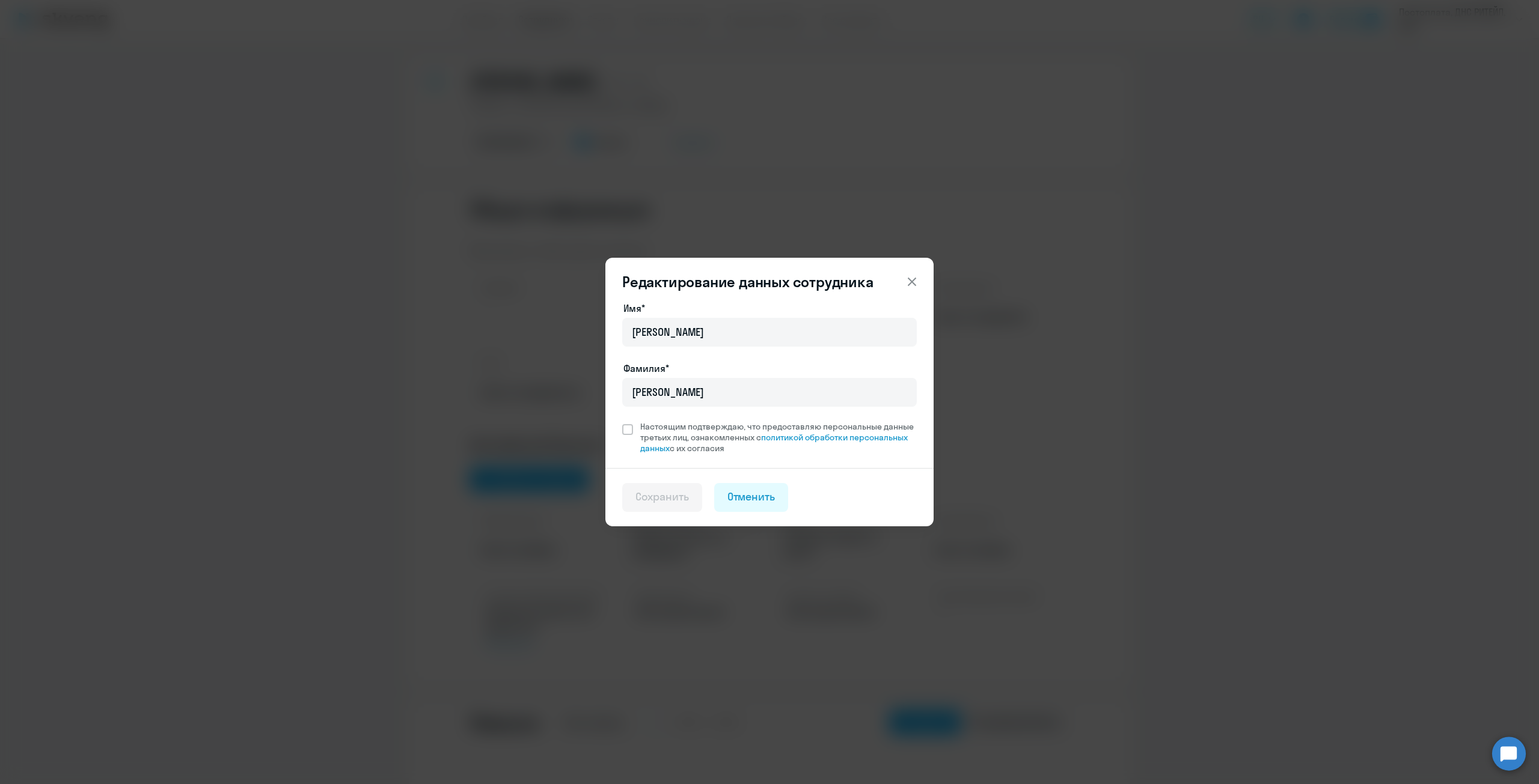
click at [914, 277] on icon at bounding box center [912, 282] width 15 height 15
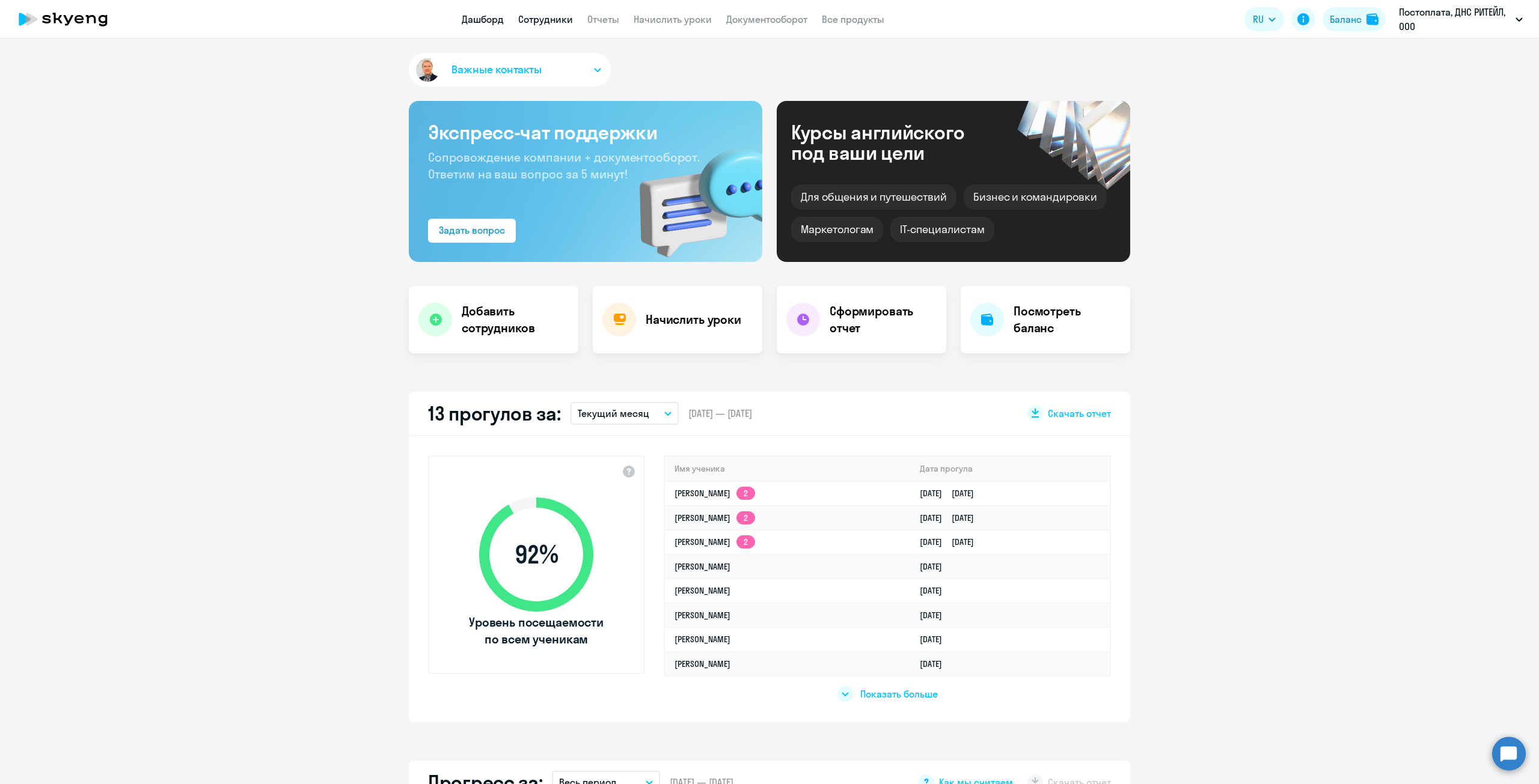
click at [564, 19] on link "Сотрудники" at bounding box center [546, 18] width 55 height 12
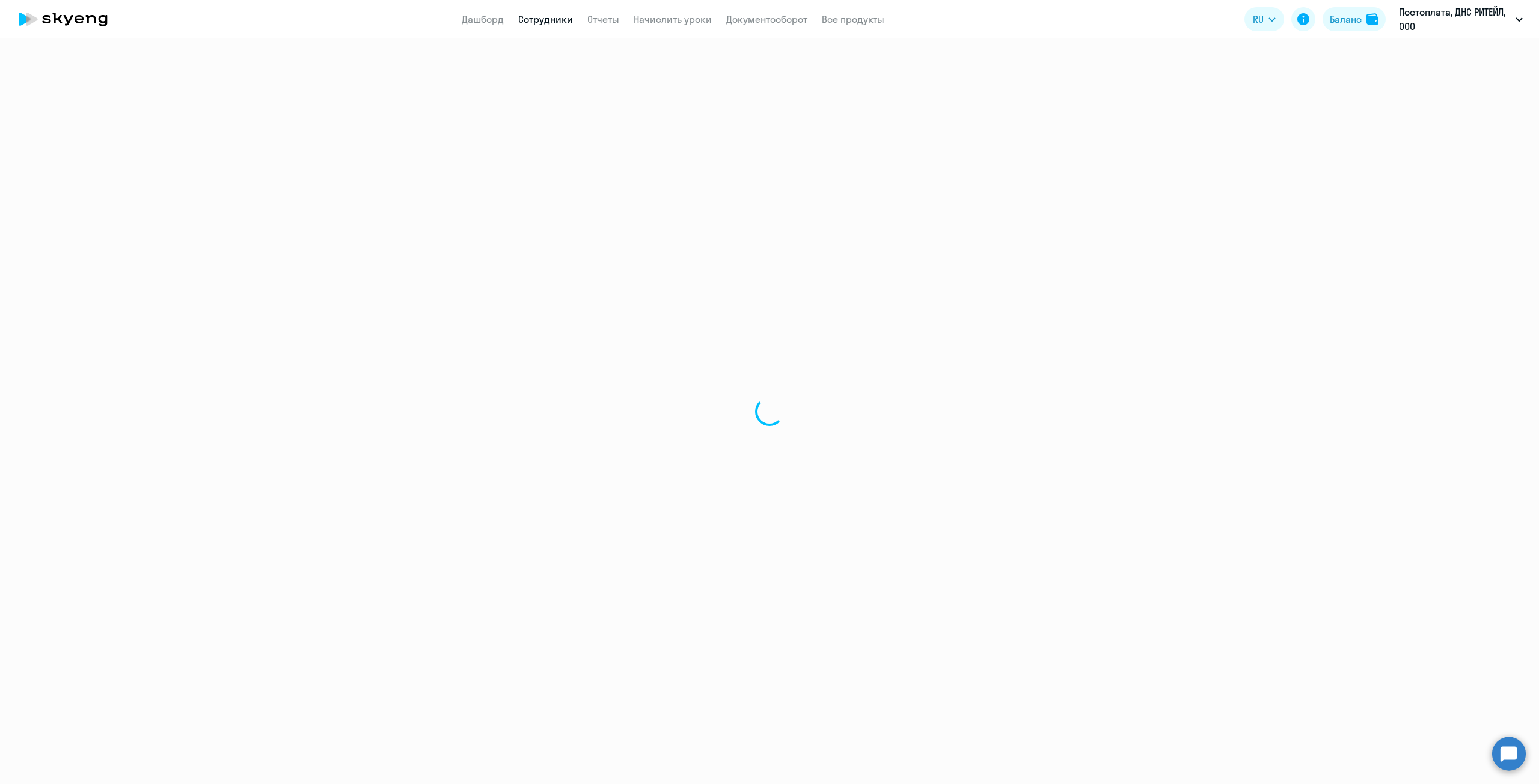
select select "30"
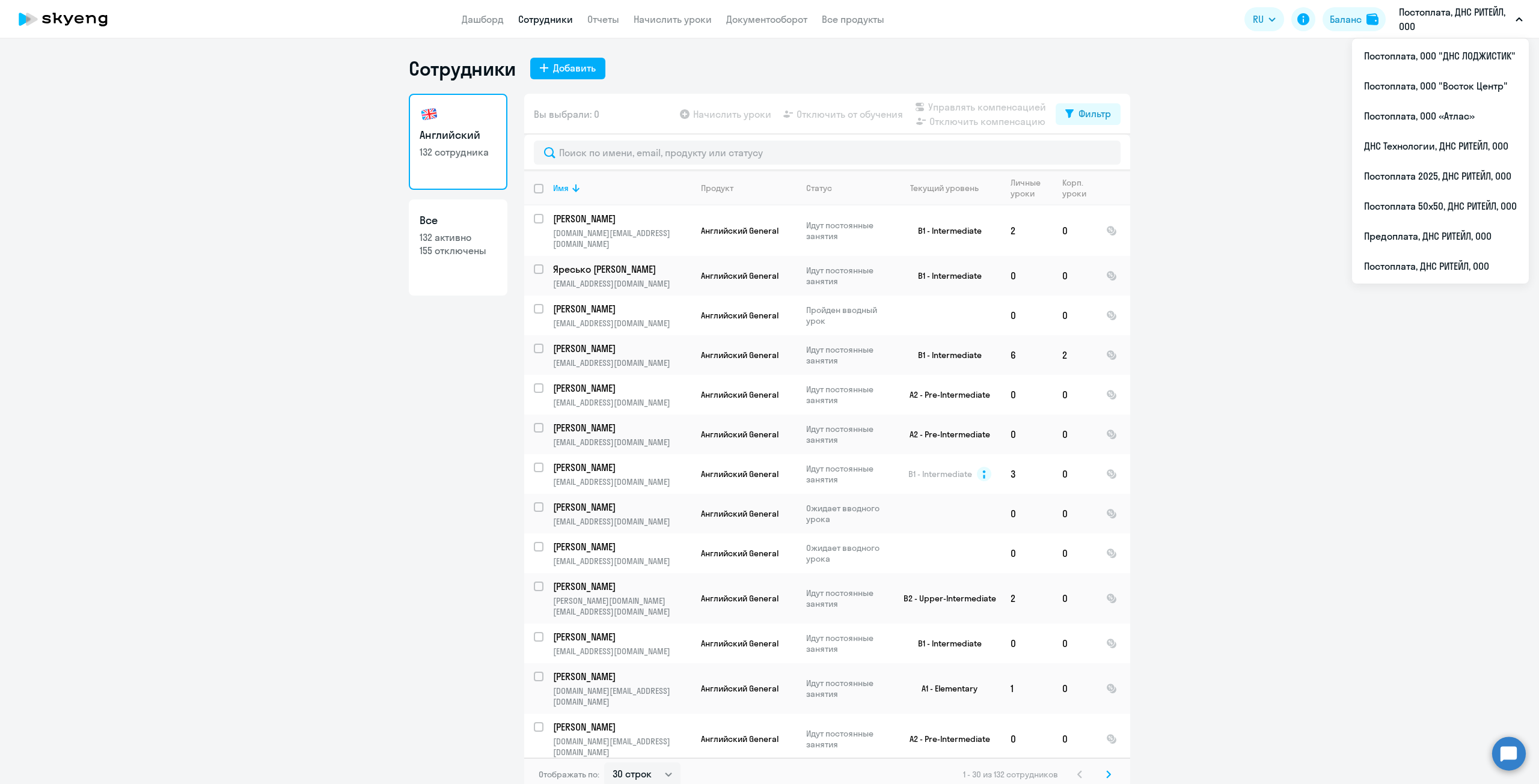
click at [1510, 19] on p "Постоплата, ДНС РИТЕЙЛ, ООО" at bounding box center [1455, 19] width 111 height 29
click at [1492, 20] on p "Постоплата, ДНС РИТЕЙЛ, ООО" at bounding box center [1455, 19] width 111 height 29
click at [1457, 56] on li "Постоплата, ООО "ДНС ЛОДЖИСТИК"" at bounding box center [1440, 56] width 177 height 30
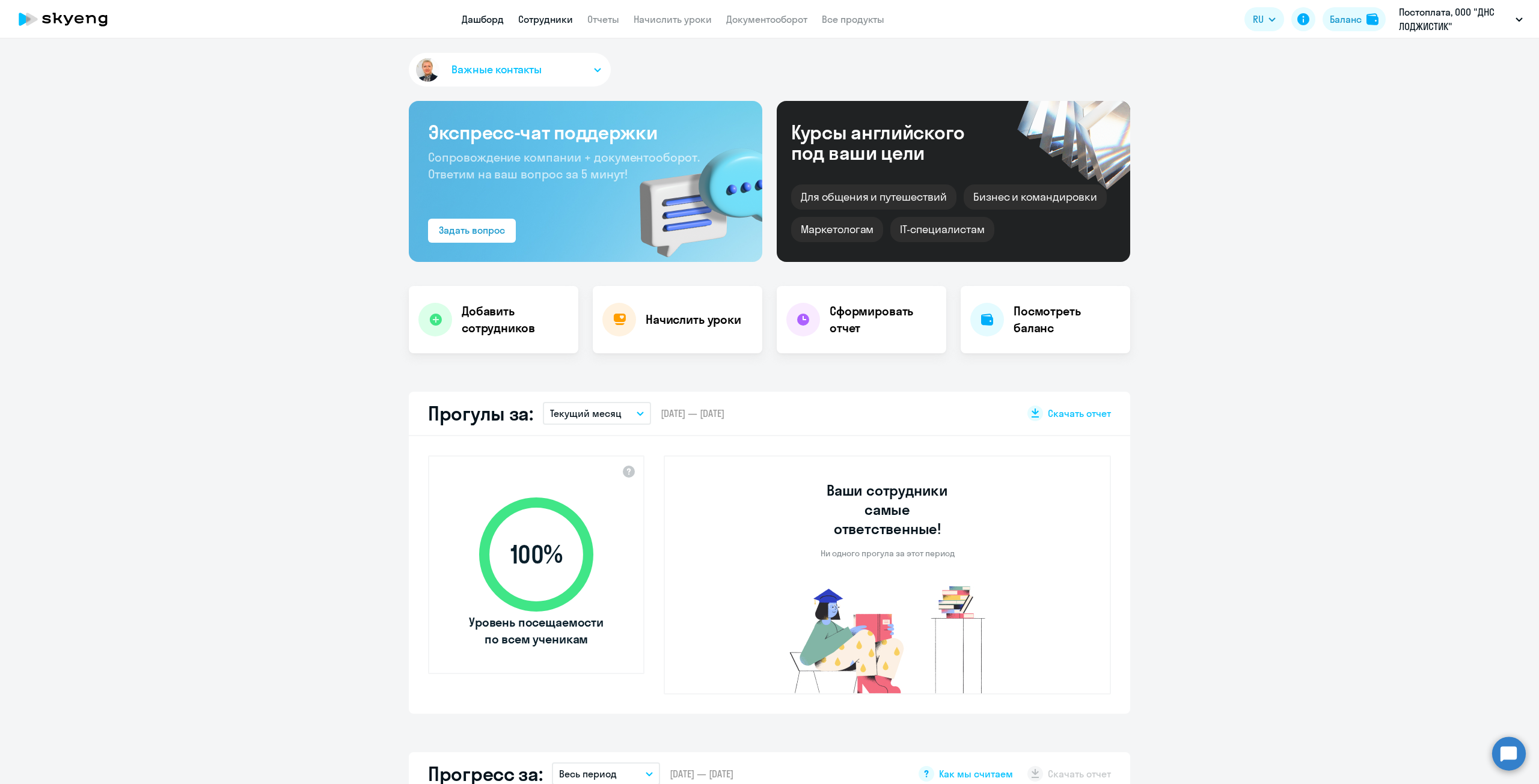
click at [538, 22] on link "Сотрудники" at bounding box center [546, 18] width 55 height 12
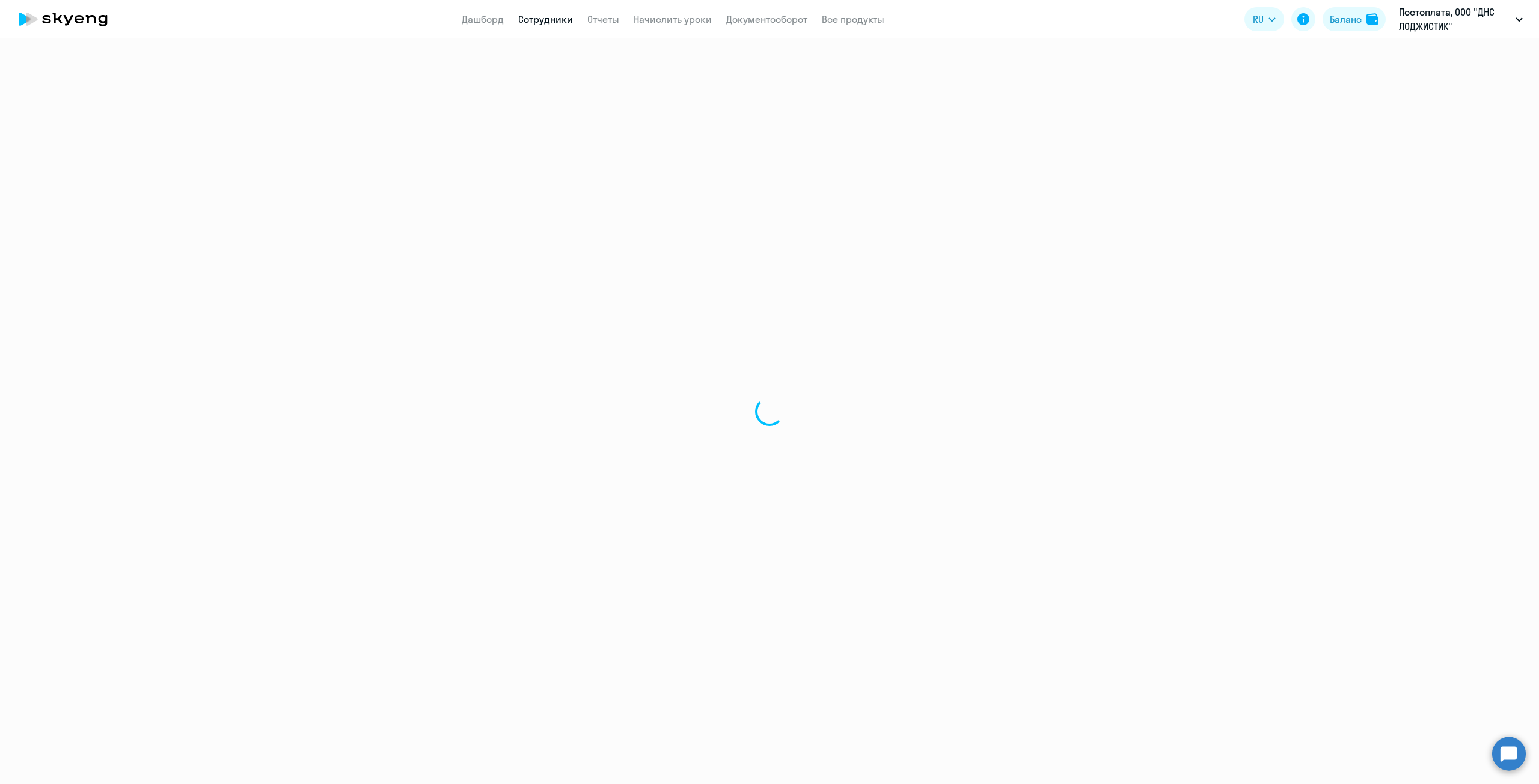
select select "30"
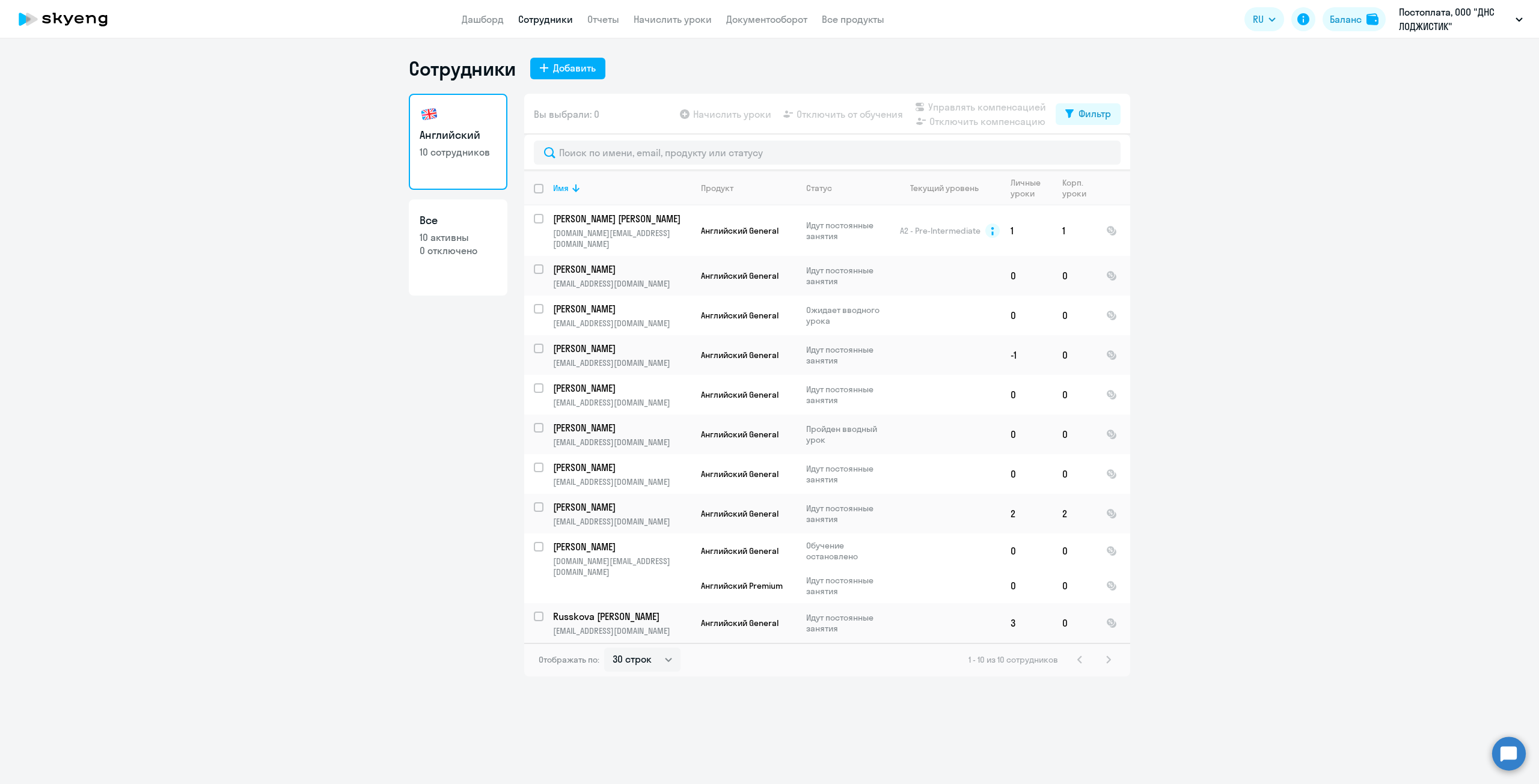
click at [1485, 20] on p "Постоплата, ООО "ДНС ЛОДЖИСТИК"" at bounding box center [1455, 19] width 111 height 29
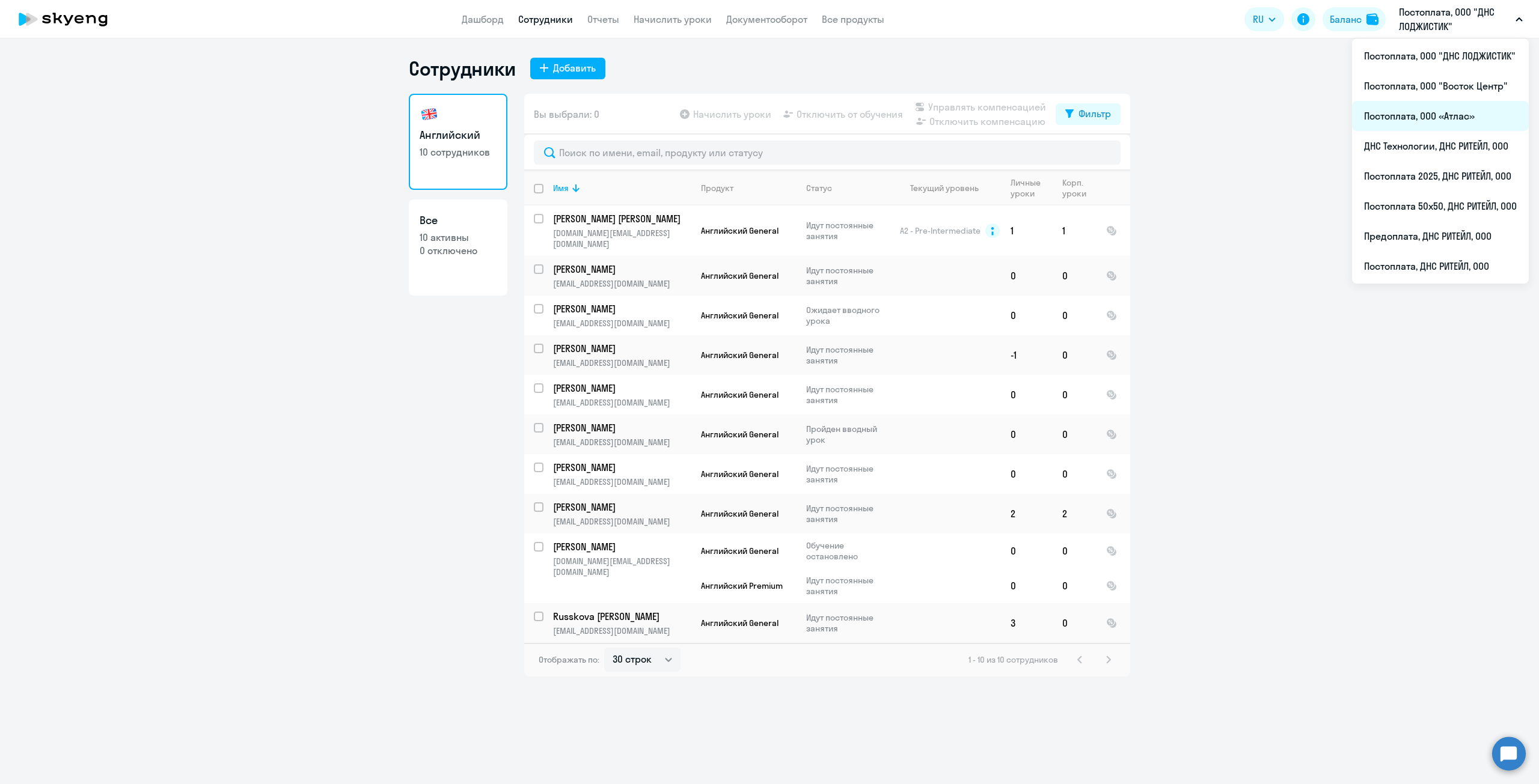
click at [1429, 117] on li "Постоплата, ООО «Атлас»" at bounding box center [1440, 116] width 177 height 30
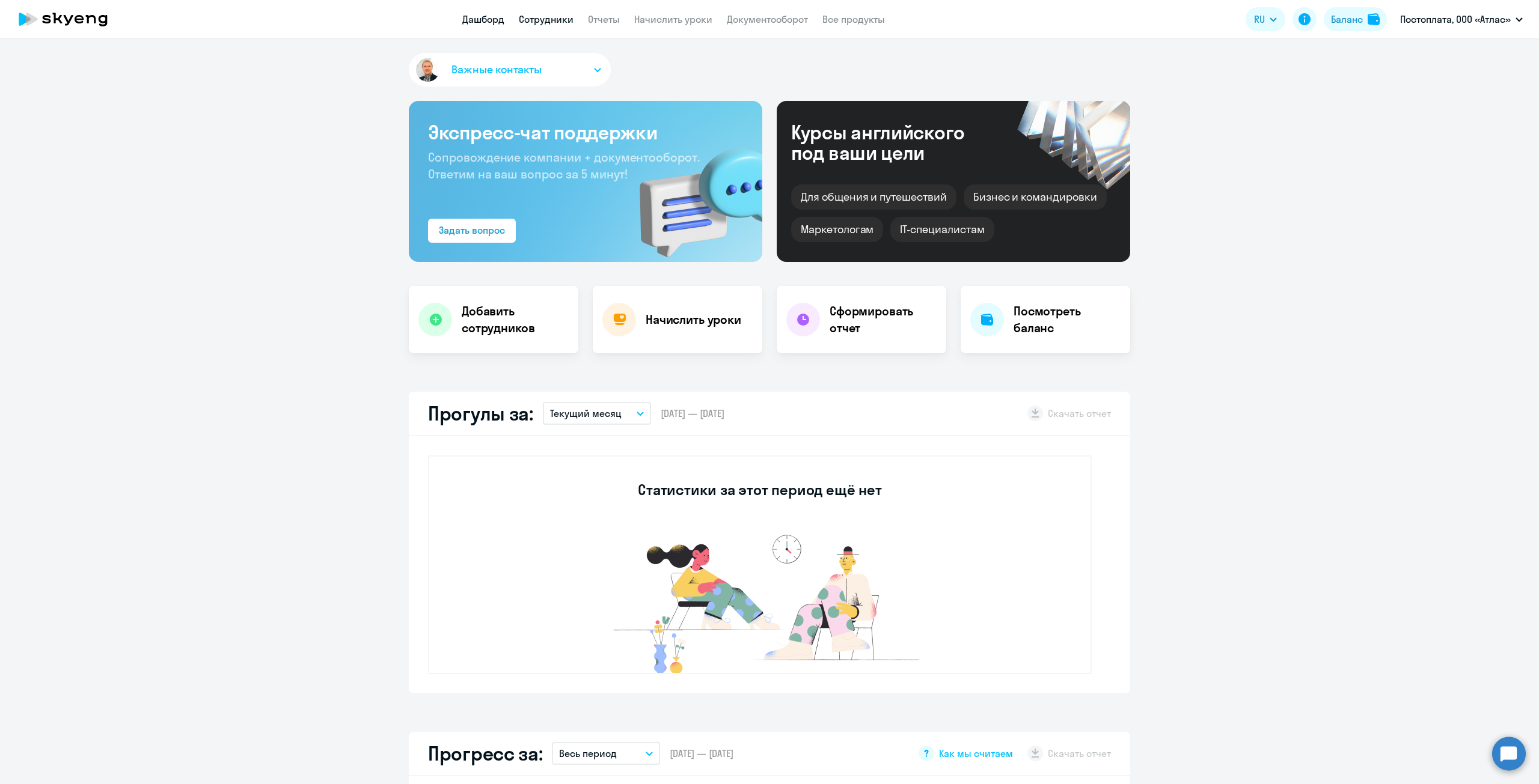
click at [541, 15] on link "Сотрудники" at bounding box center [546, 18] width 55 height 12
select select "30"
